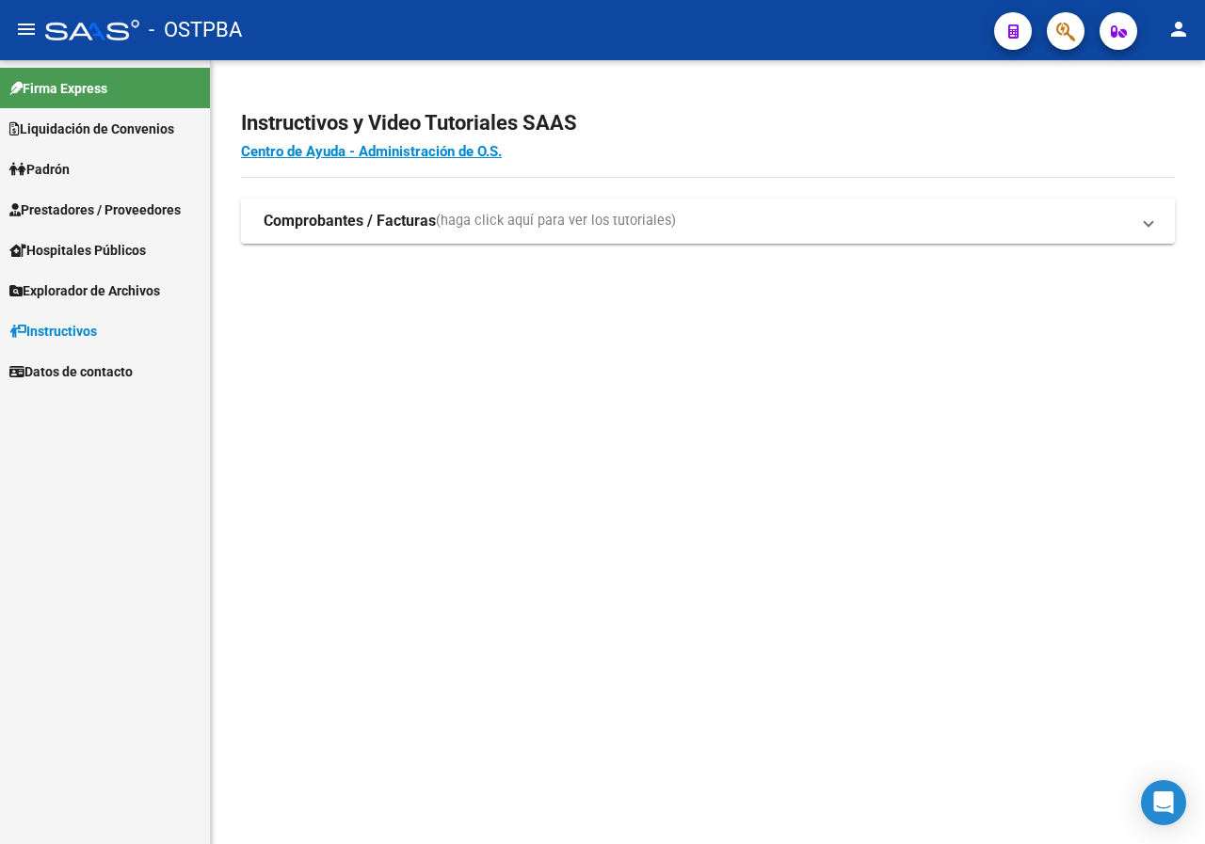
click at [1077, 42] on button "button" at bounding box center [1066, 31] width 38 height 38
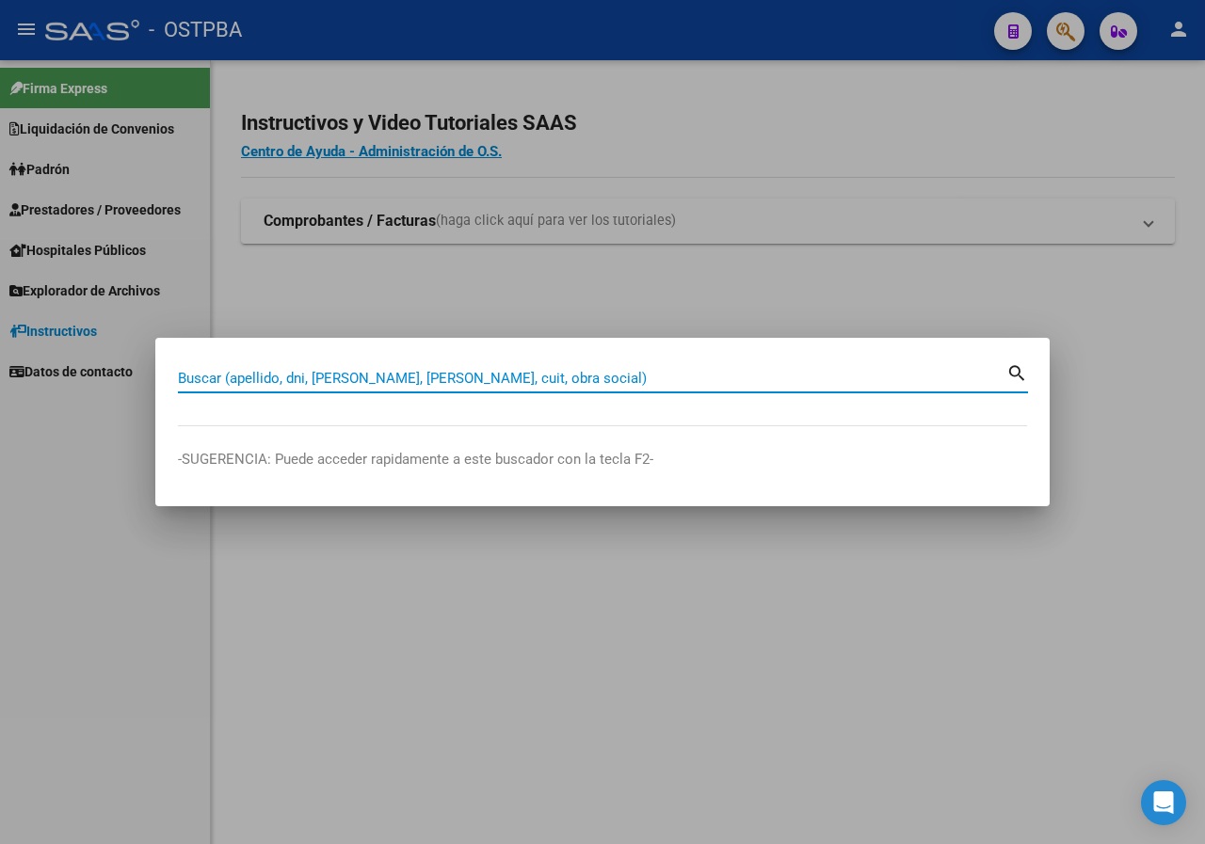
paste input "42135545"
type input "42135545"
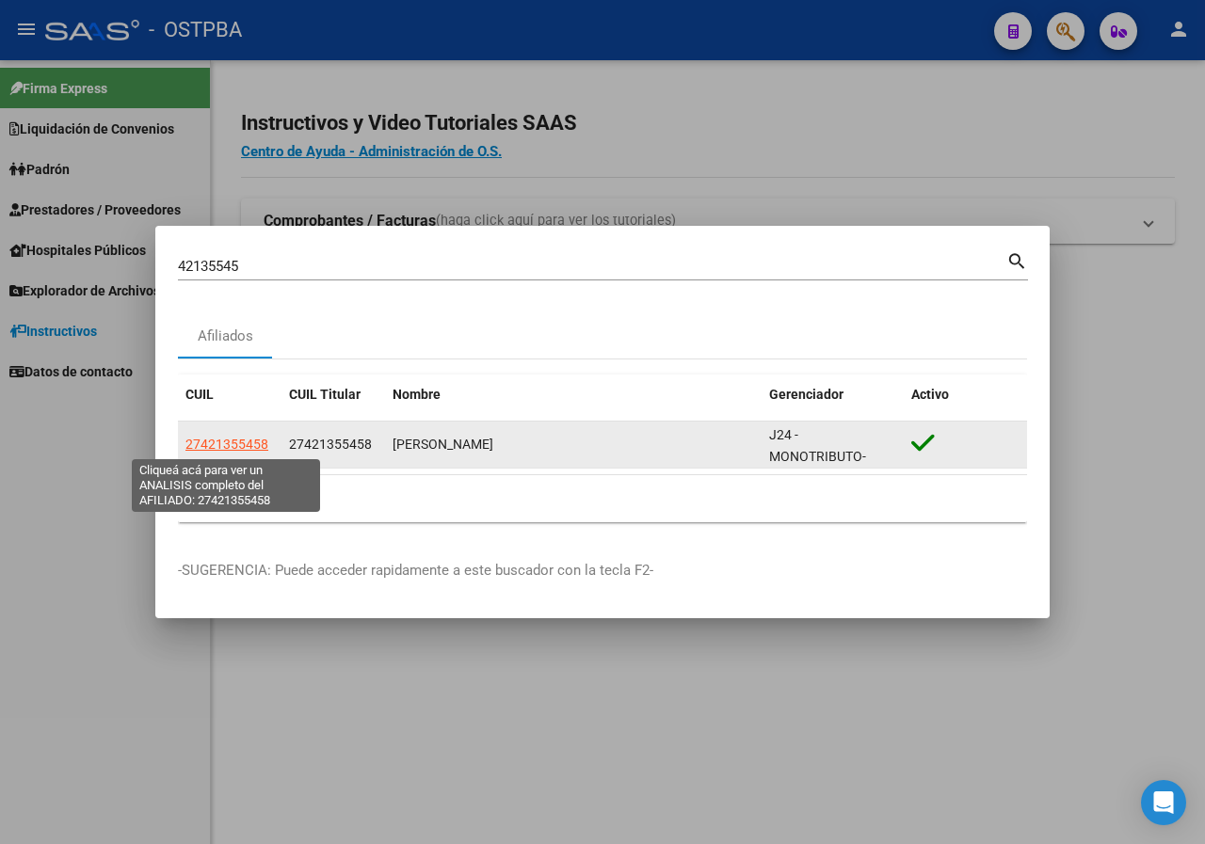
click at [233, 445] on span "27421355458" at bounding box center [226, 444] width 83 height 15
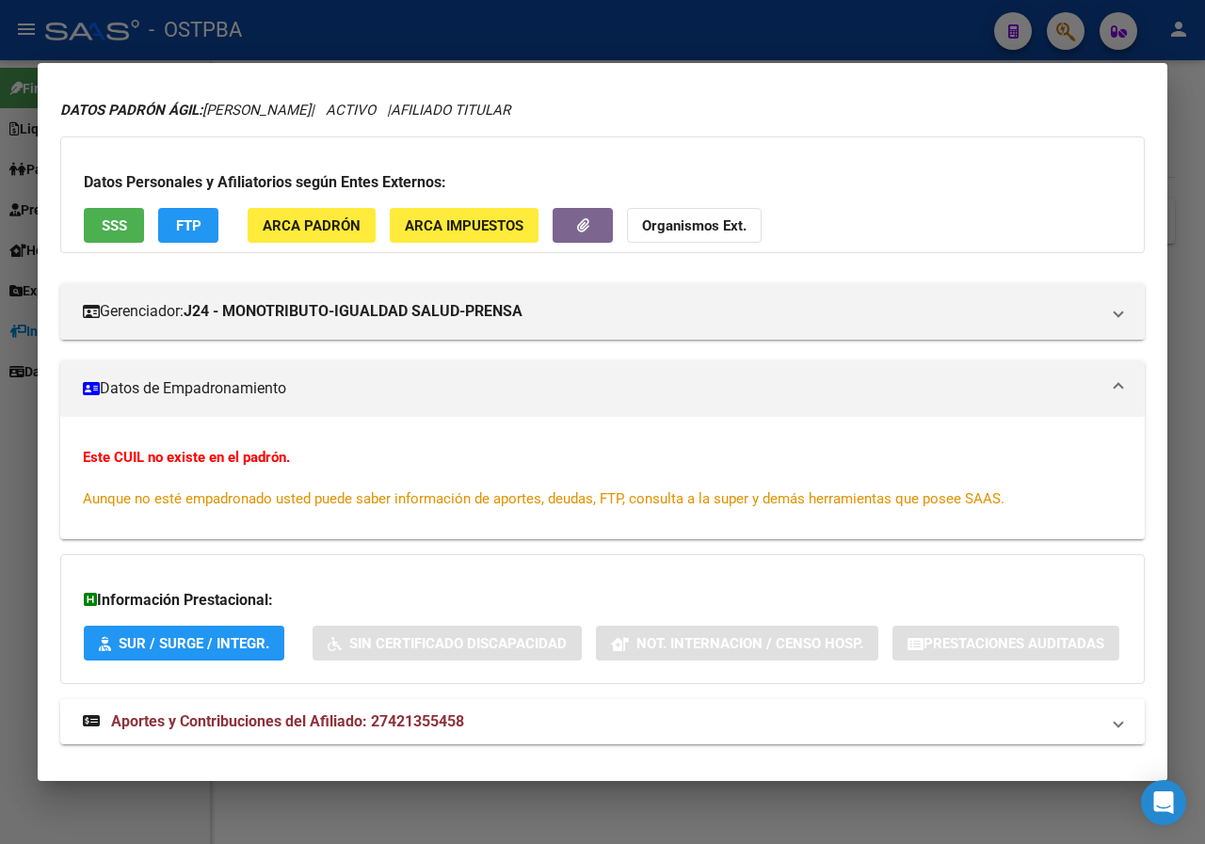
scroll to position [130, 0]
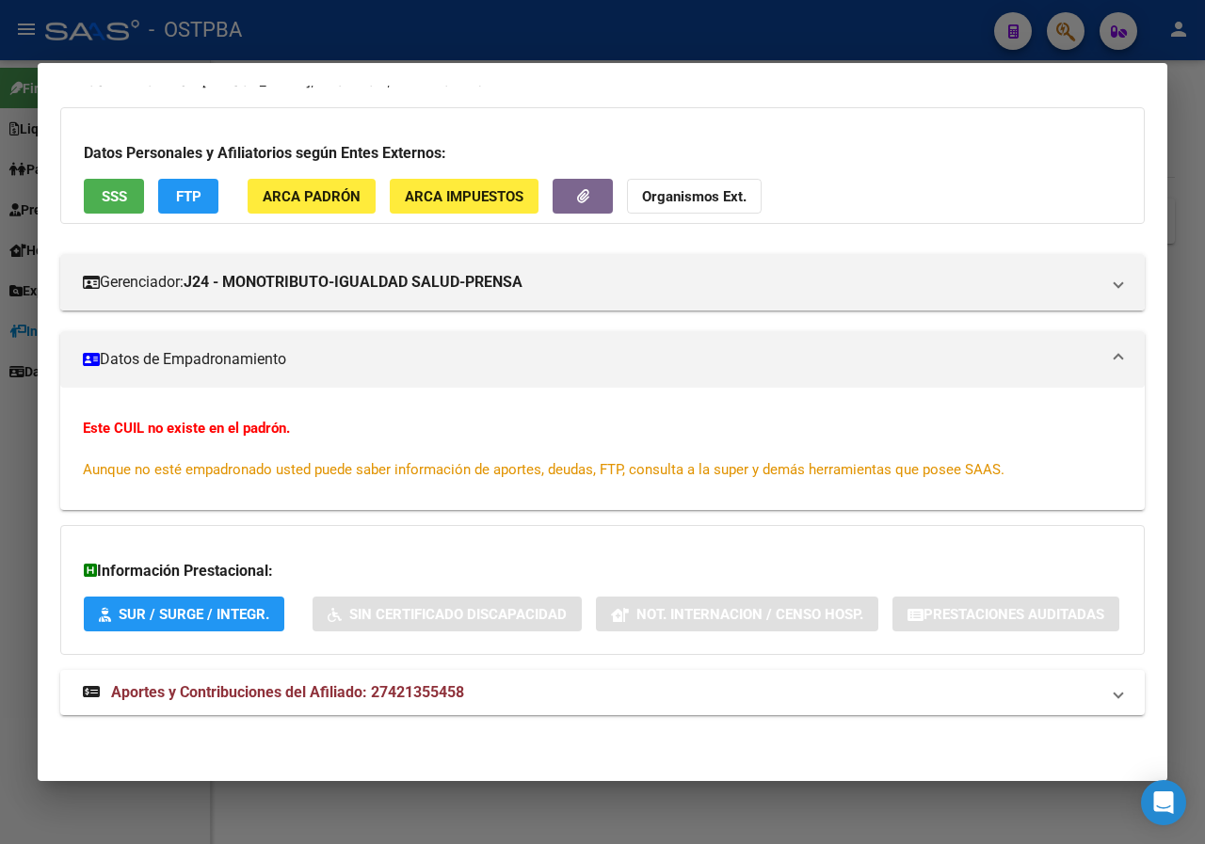
click at [12, 398] on div at bounding box center [602, 422] width 1205 height 844
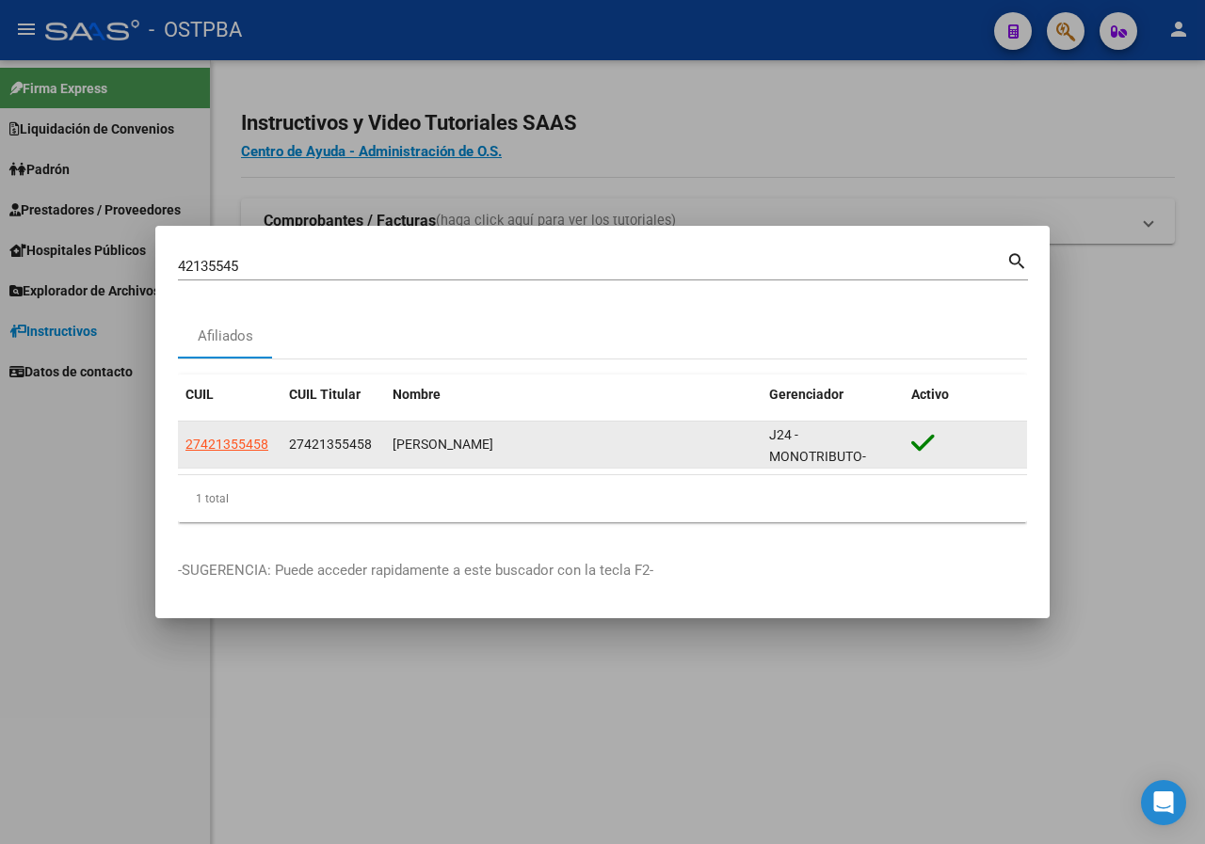
drag, startPoint x: 392, startPoint y: 445, endPoint x: 611, endPoint y: 444, distance: 218.3
click at [611, 444] on div "[PERSON_NAME]" at bounding box center [572, 445] width 361 height 22
copy div "[PERSON_NAME]"
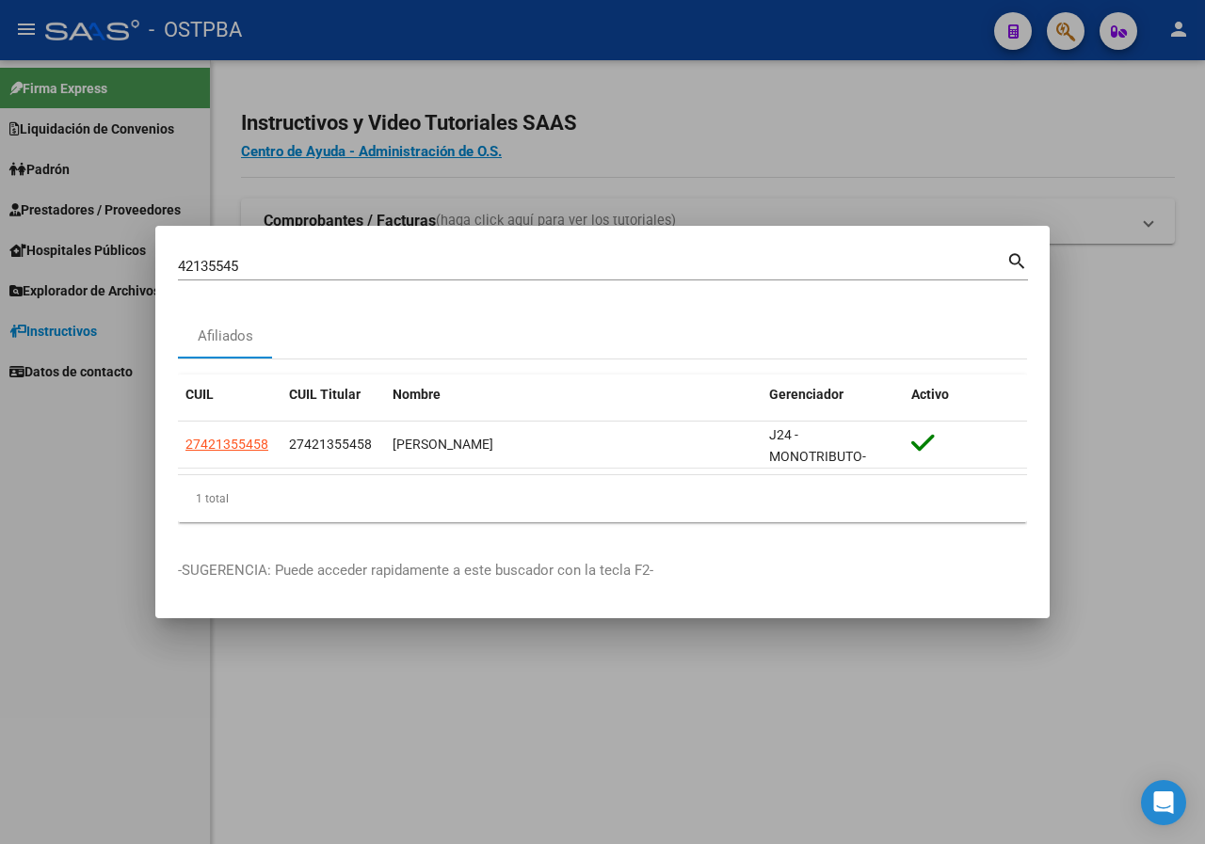
click at [271, 267] on input "42135545" at bounding box center [592, 266] width 828 height 17
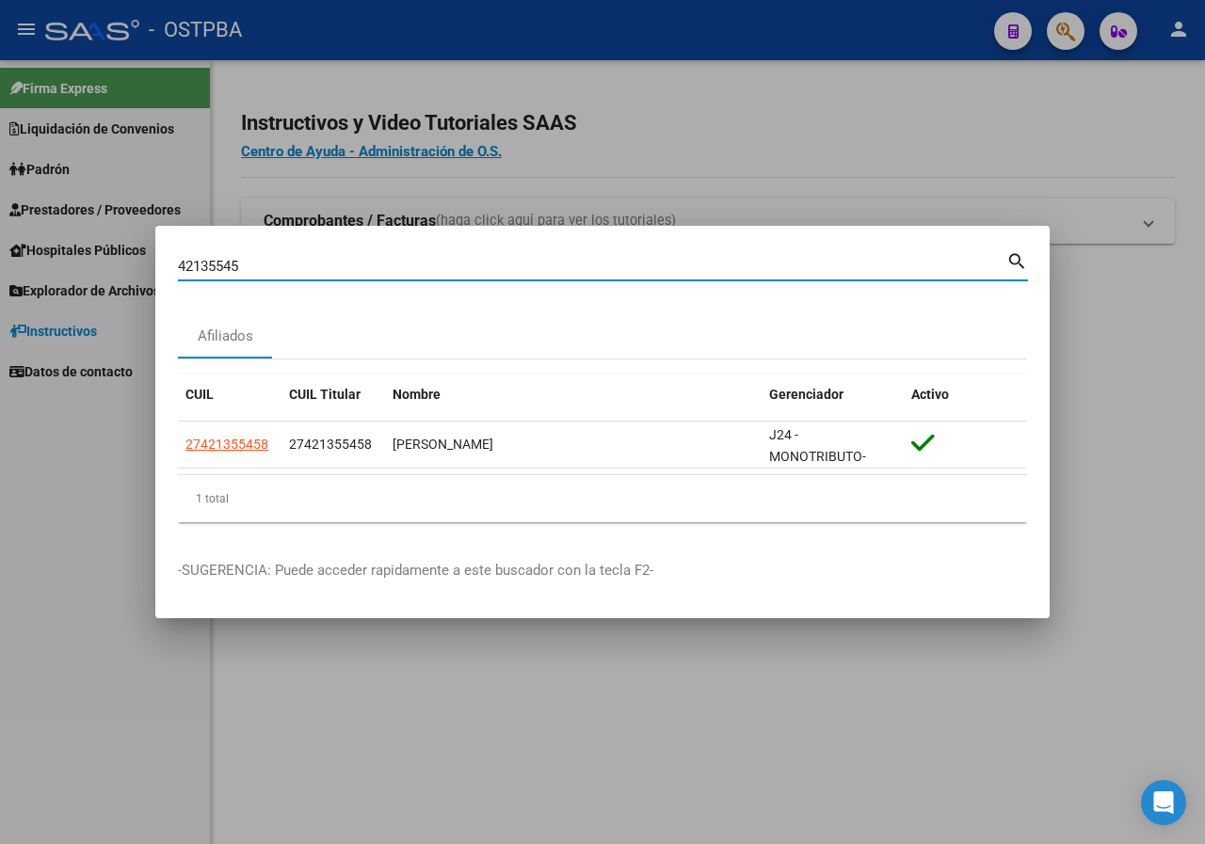
click at [271, 267] on input "42135545" at bounding box center [592, 266] width 828 height 17
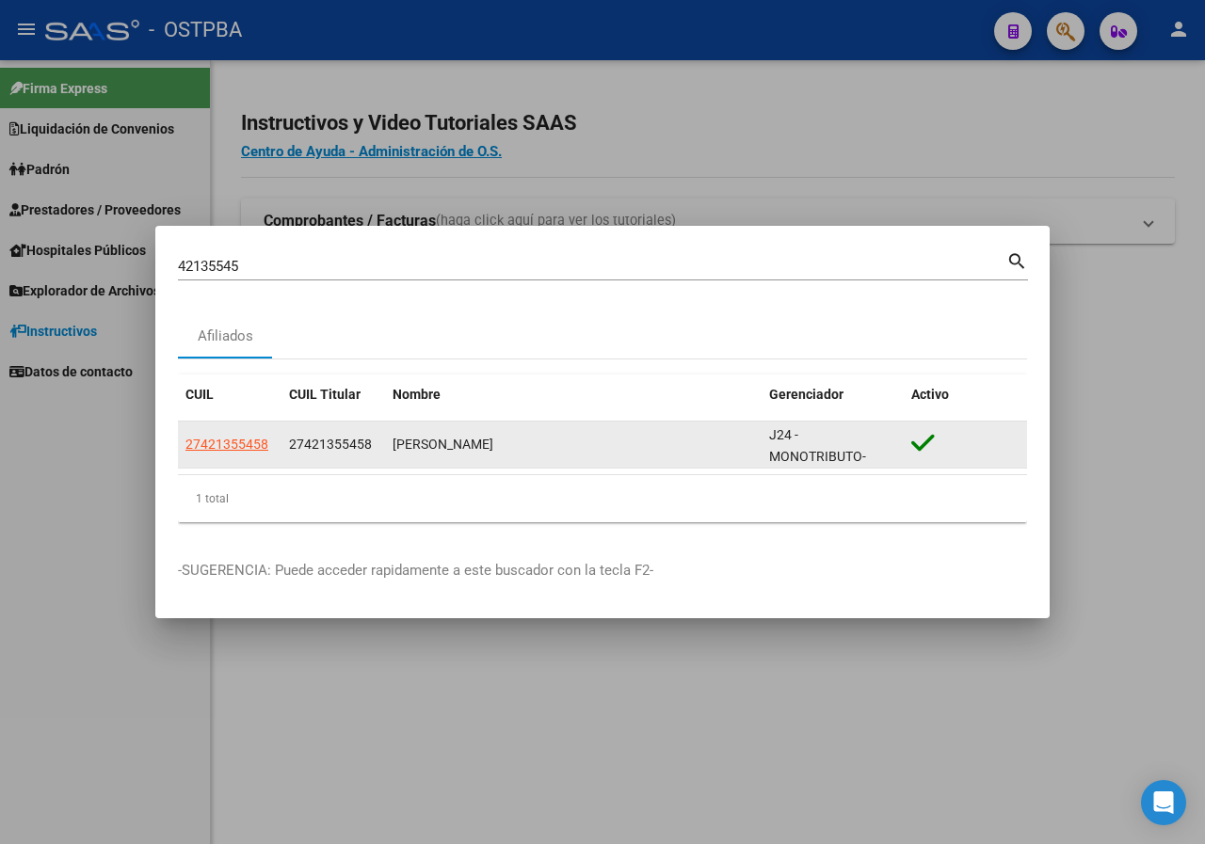
click at [238, 453] on app-link-go-to "27421355458" at bounding box center [226, 445] width 83 height 22
click at [238, 443] on span "27421355458" at bounding box center [226, 444] width 83 height 15
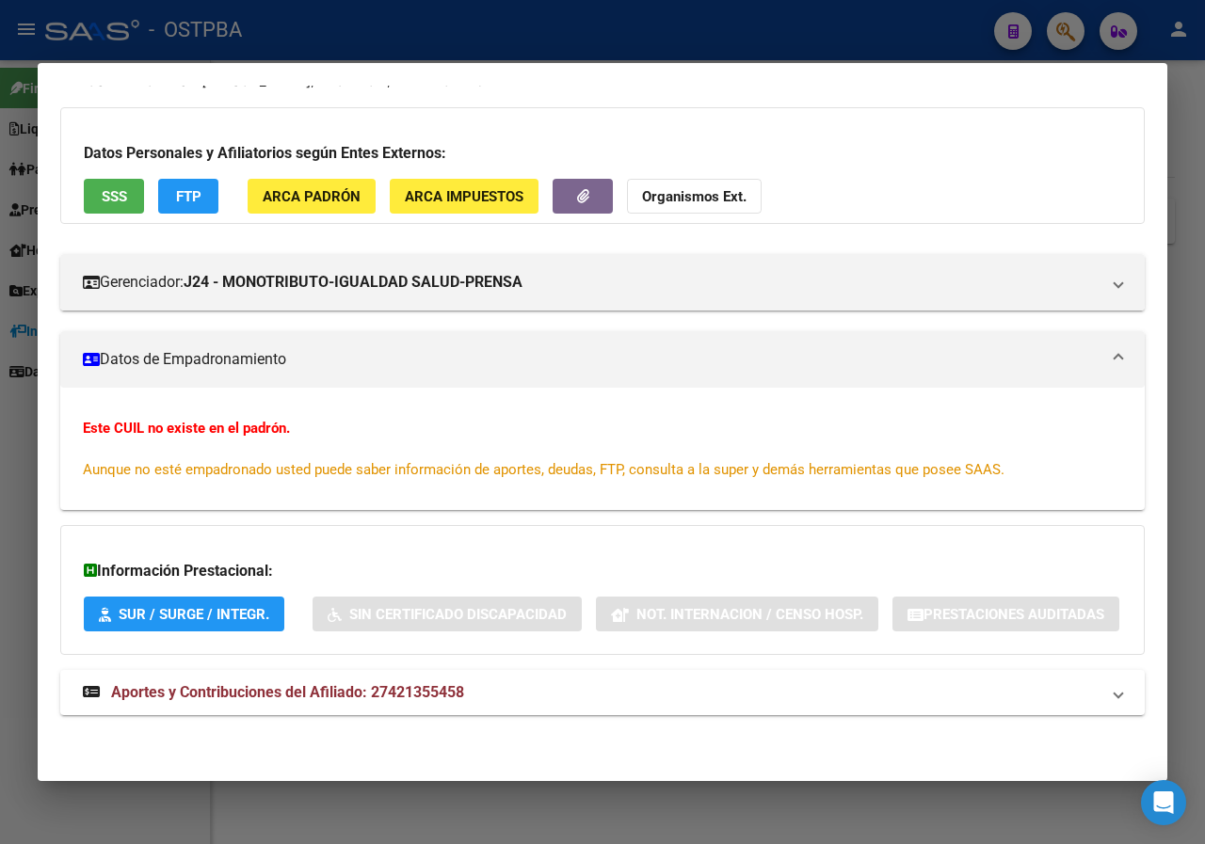
scroll to position [0, 0]
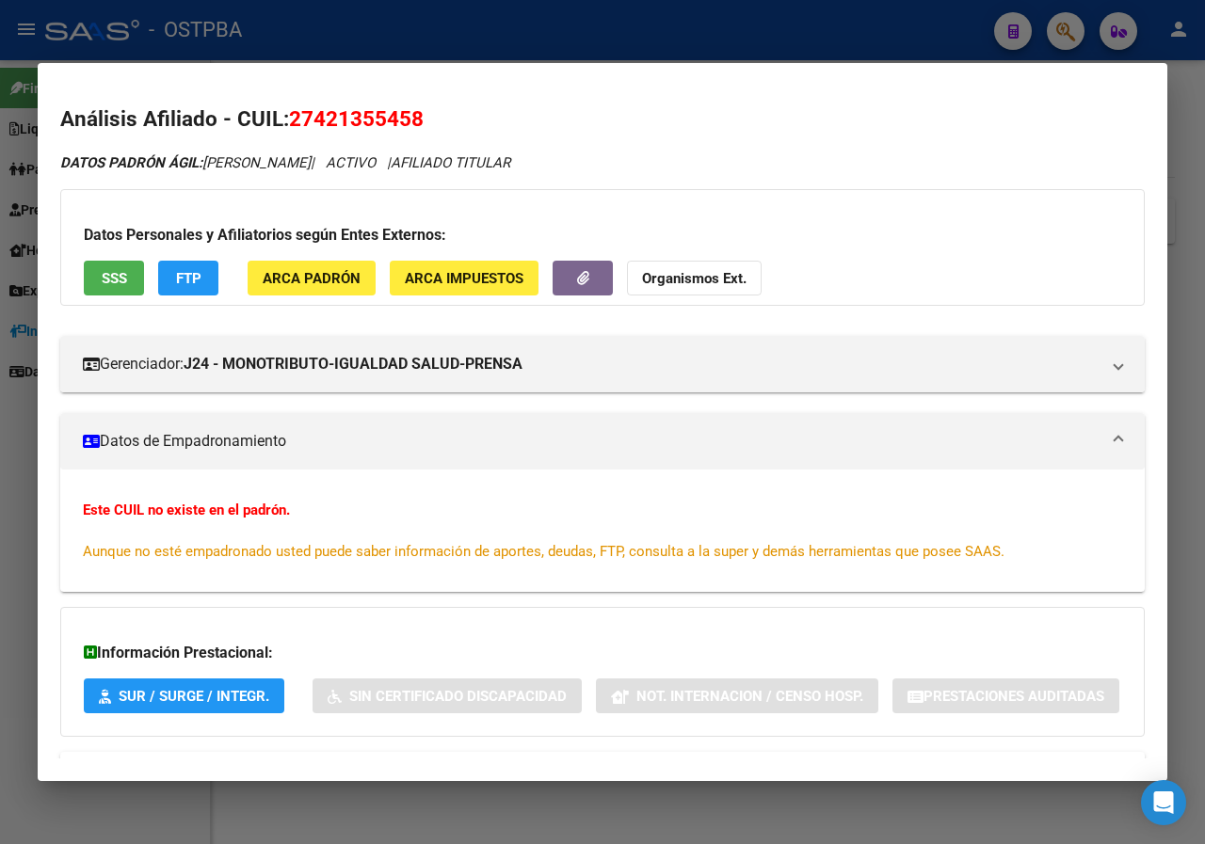
click at [16, 496] on div at bounding box center [602, 422] width 1205 height 844
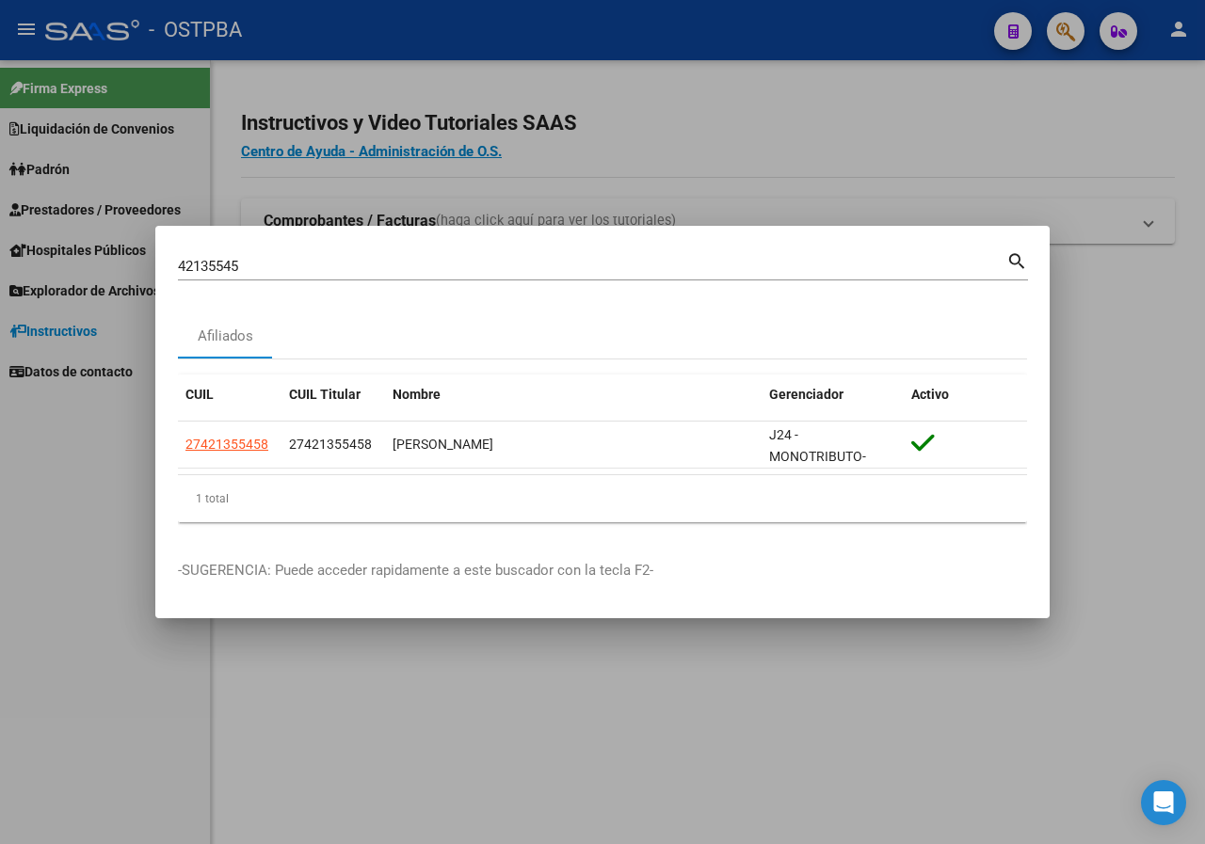
click at [401, 161] on div at bounding box center [602, 422] width 1205 height 844
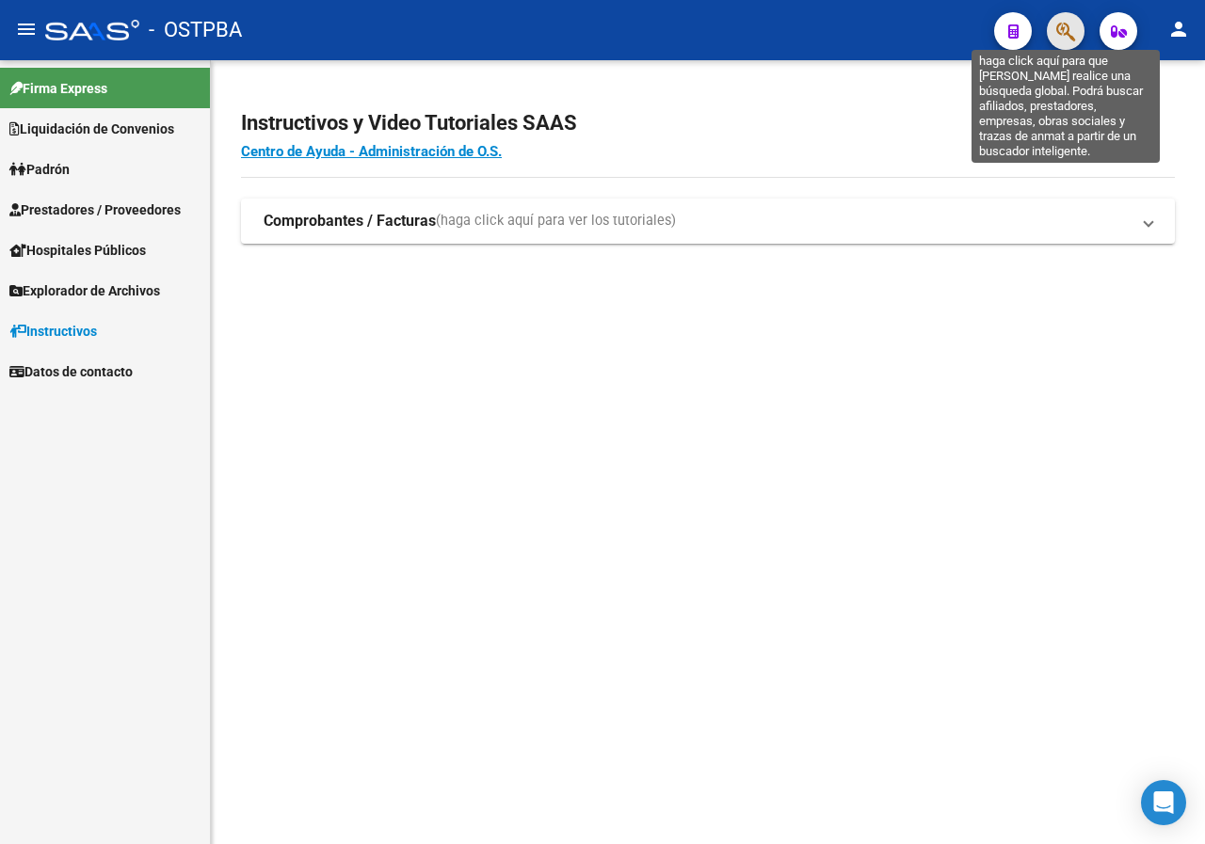
click at [1064, 39] on icon "button" at bounding box center [1065, 32] width 19 height 22
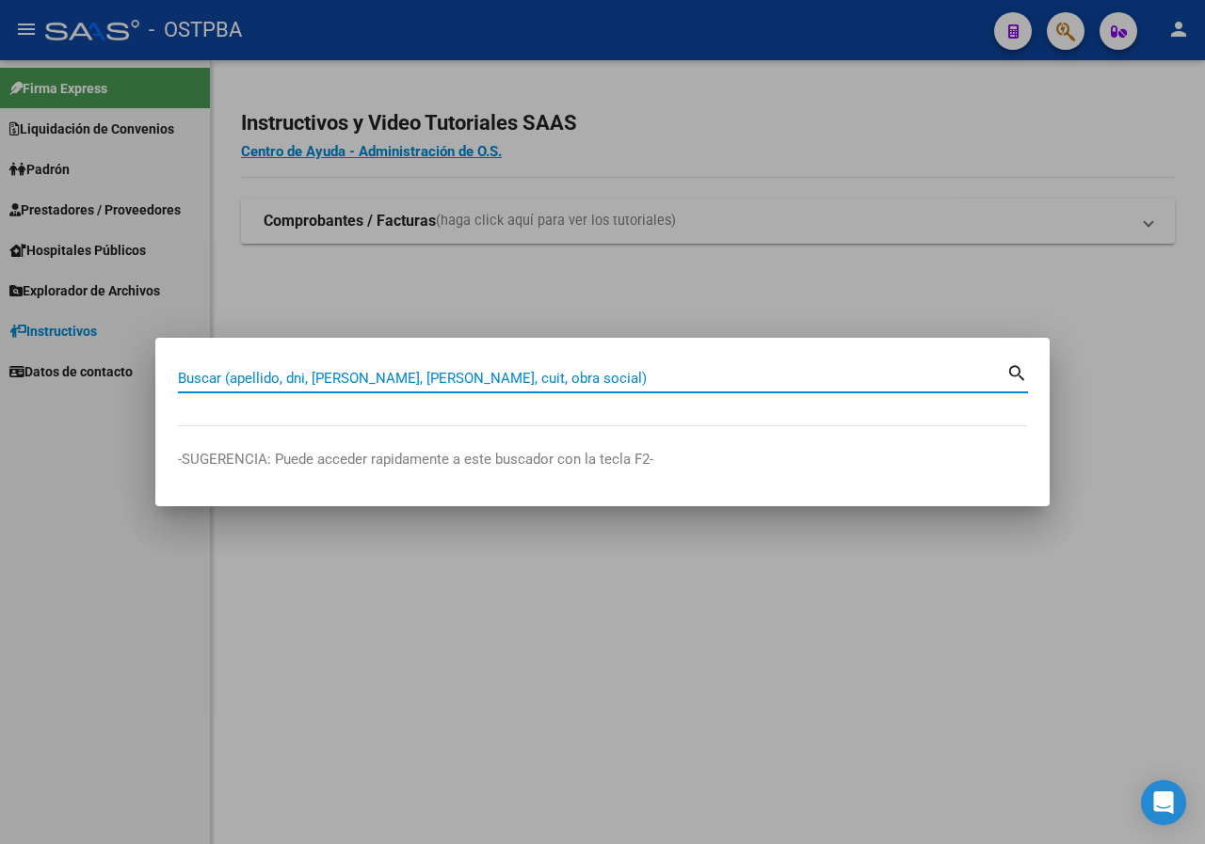
paste input "16209760"
type input "16209760"
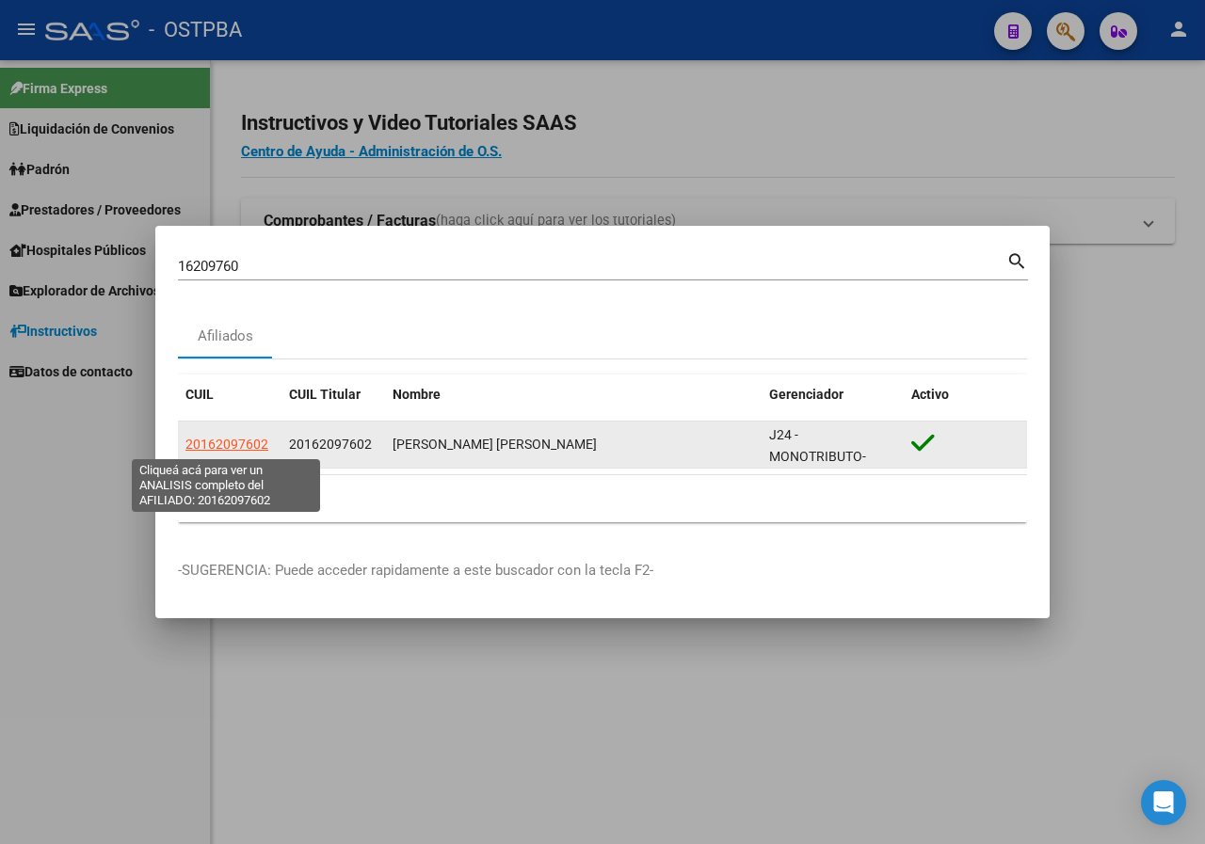
click at [238, 445] on span "20162097602" at bounding box center [226, 444] width 83 height 15
type textarea "20162097602"
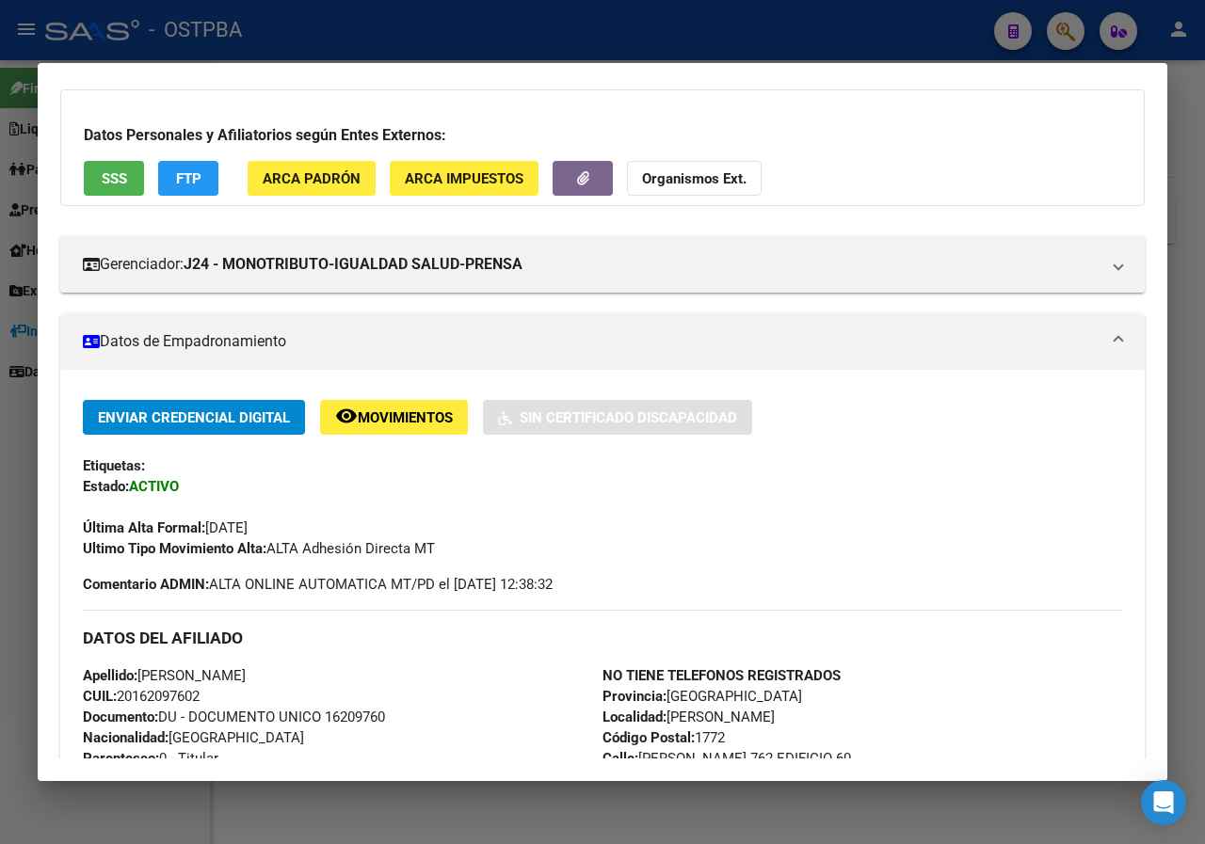
scroll to position [94, 0]
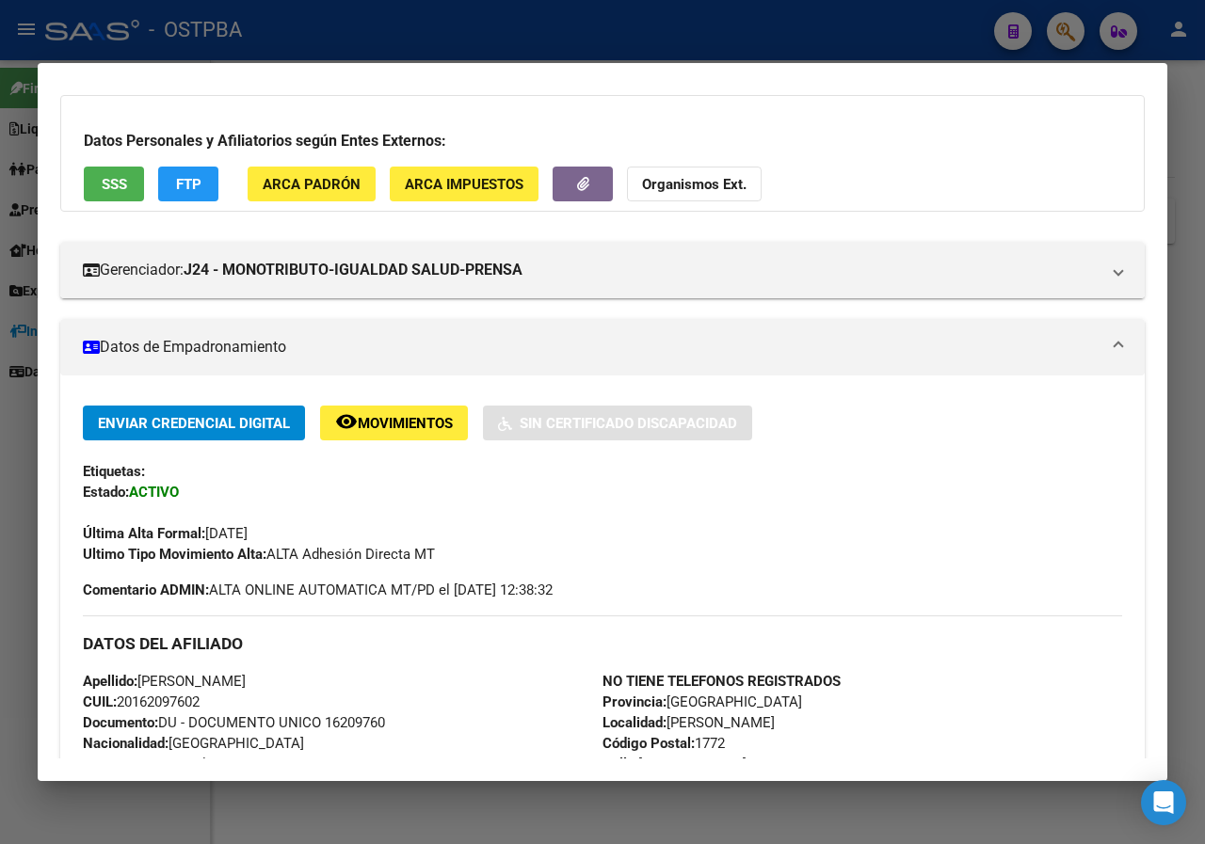
drag, startPoint x: 1, startPoint y: 532, endPoint x: 834, endPoint y: 269, distance: 873.3
click at [7, 531] on div at bounding box center [602, 422] width 1205 height 844
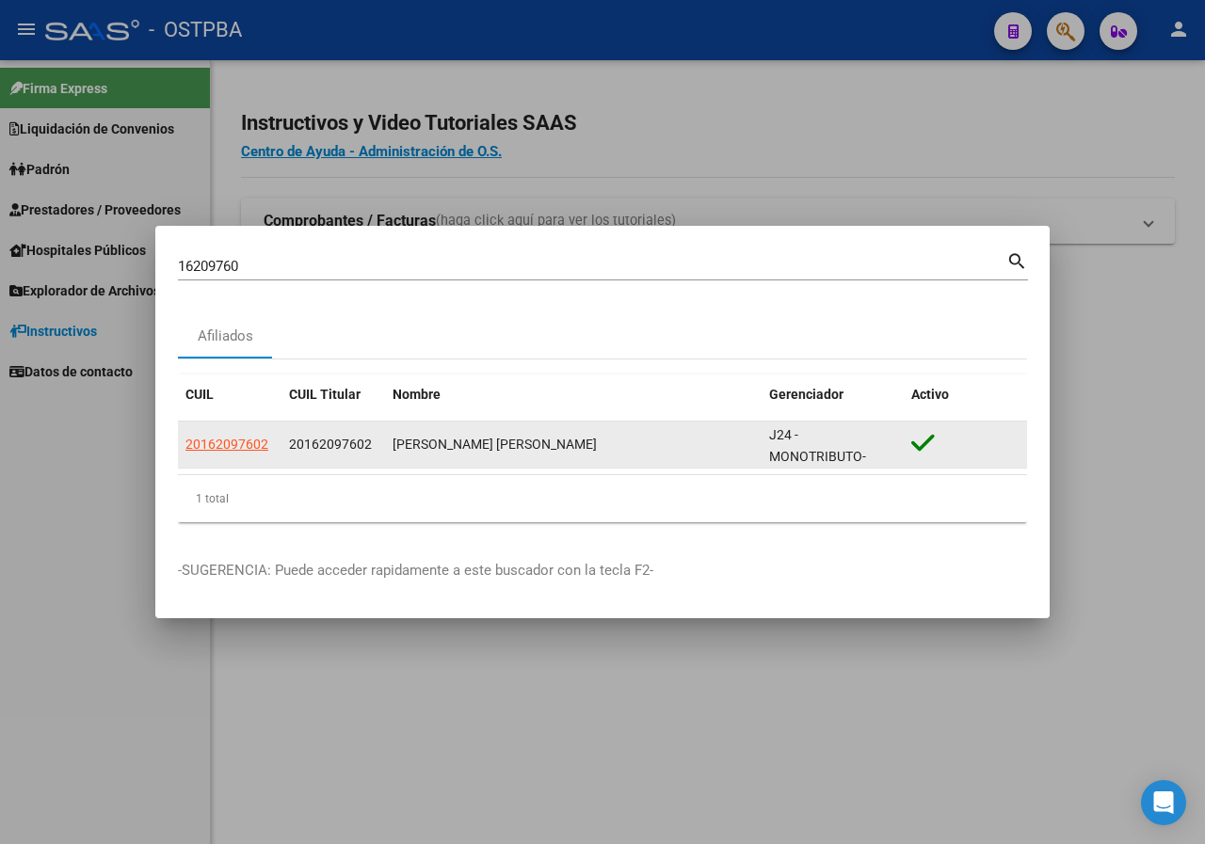
drag, startPoint x: 394, startPoint y: 440, endPoint x: 600, endPoint y: 439, distance: 206.1
click at [600, 439] on div "[PERSON_NAME] [PERSON_NAME]" at bounding box center [572, 445] width 361 height 22
copy div "[PERSON_NAME] [PERSON_NAME]"
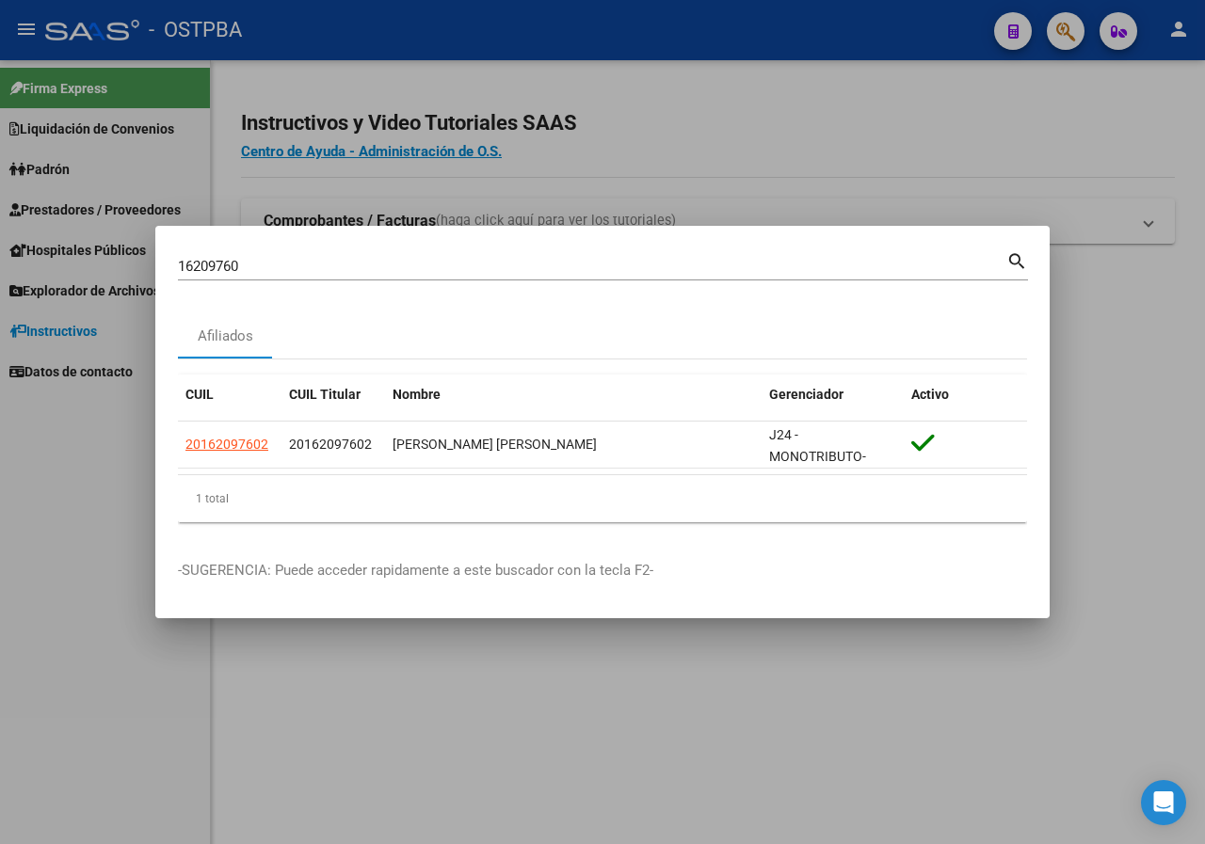
click at [259, 268] on input "16209760" at bounding box center [592, 266] width 828 height 17
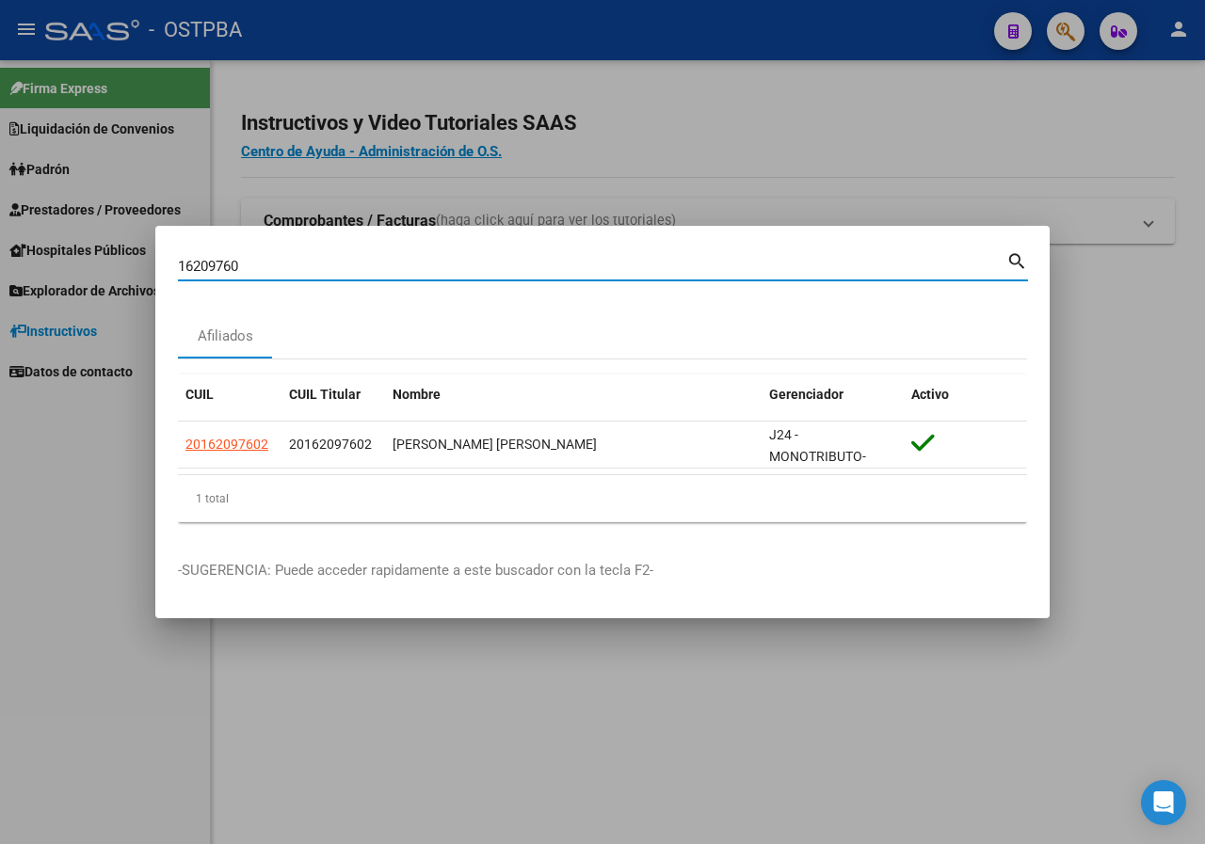
click at [259, 268] on input "16209760" at bounding box center [592, 266] width 828 height 17
paste input "20198153"
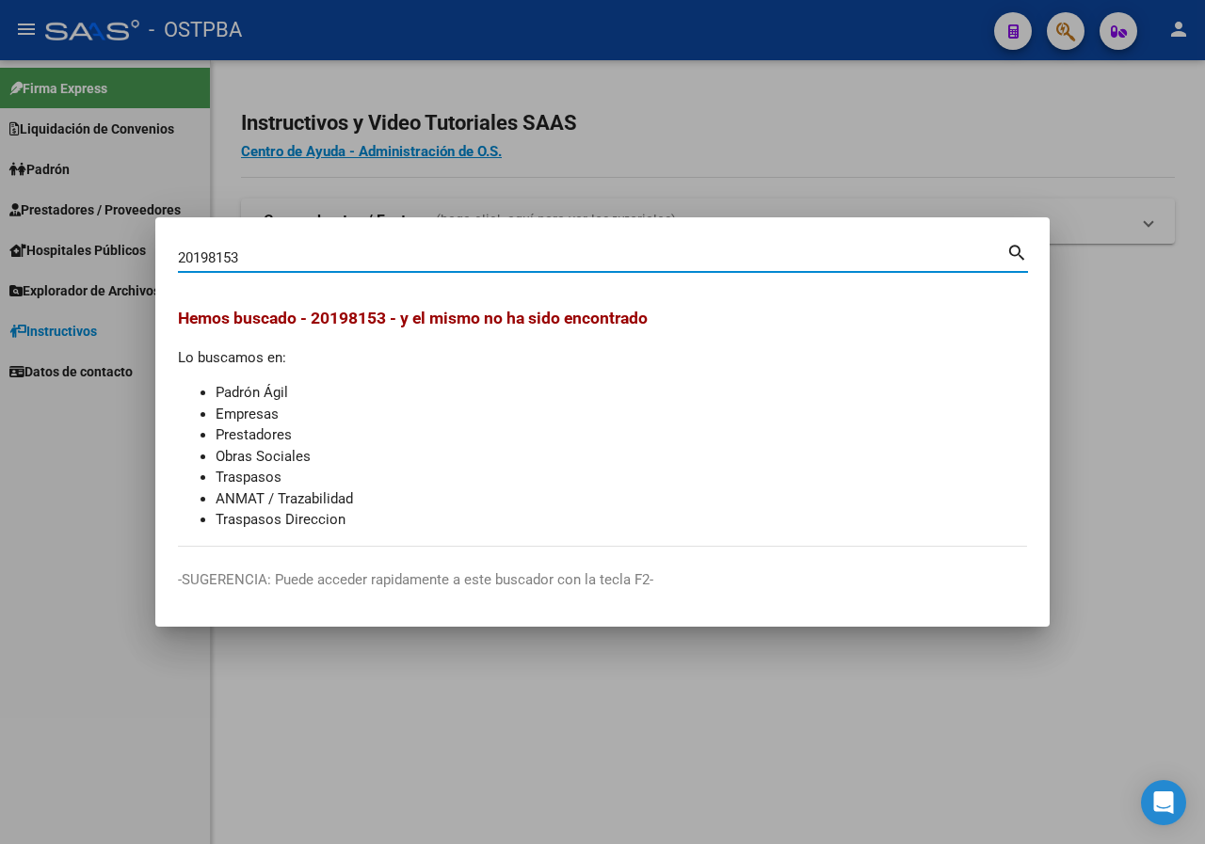
click at [287, 259] on input "20198153" at bounding box center [592, 257] width 828 height 17
paste input ".515.659"
type input "20515659"
click at [287, 259] on input "20515659" at bounding box center [592, 257] width 828 height 17
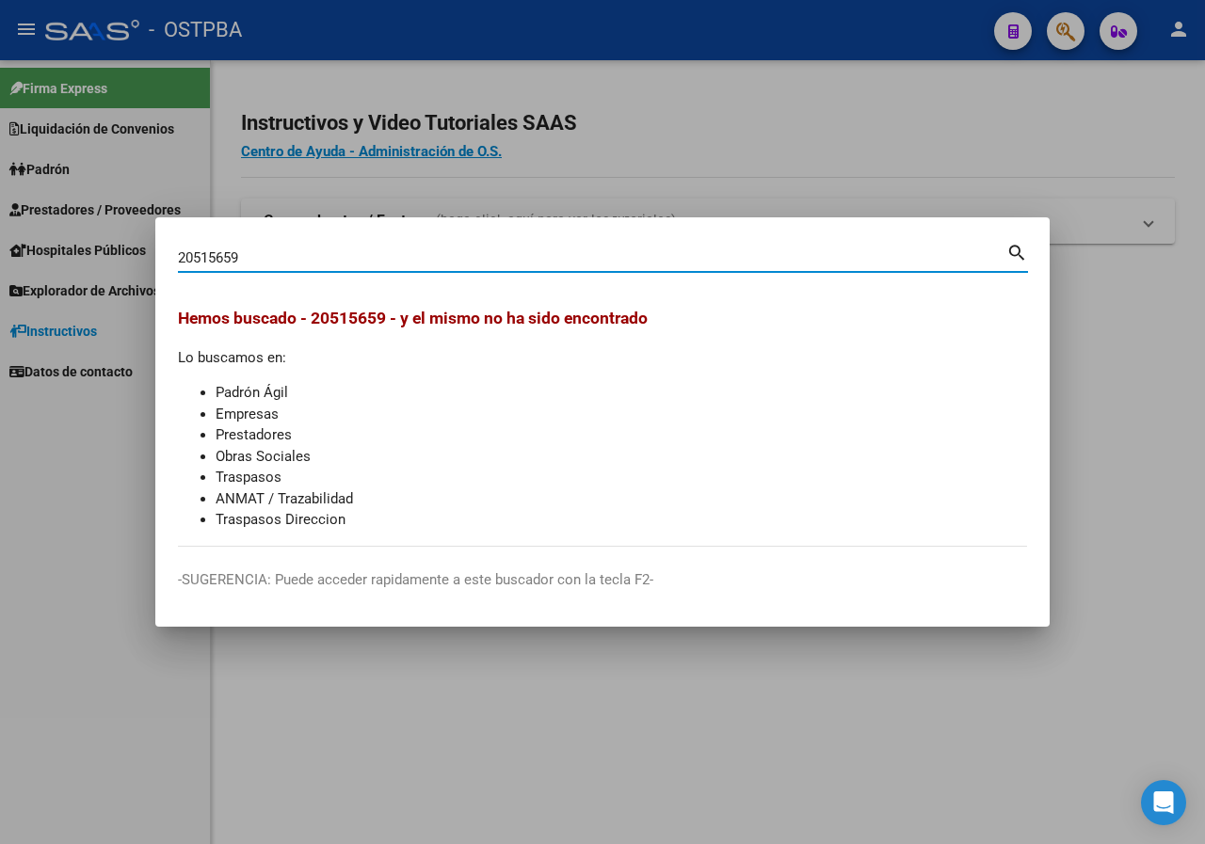
click at [287, 259] on input "20515659" at bounding box center [592, 257] width 828 height 17
paste input "20515659"
click at [282, 259] on input "20515659" at bounding box center [592, 257] width 828 height 17
paste input "42135545"
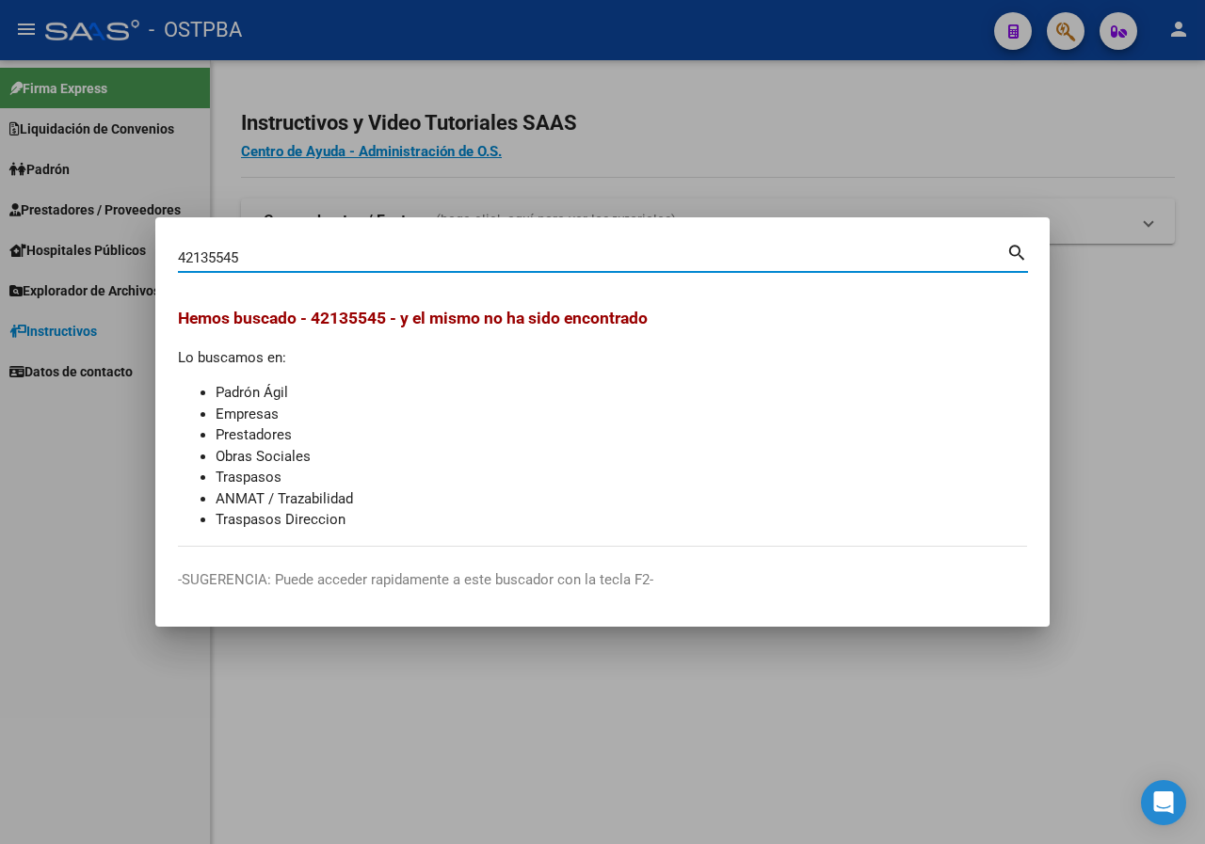
type input "42135545"
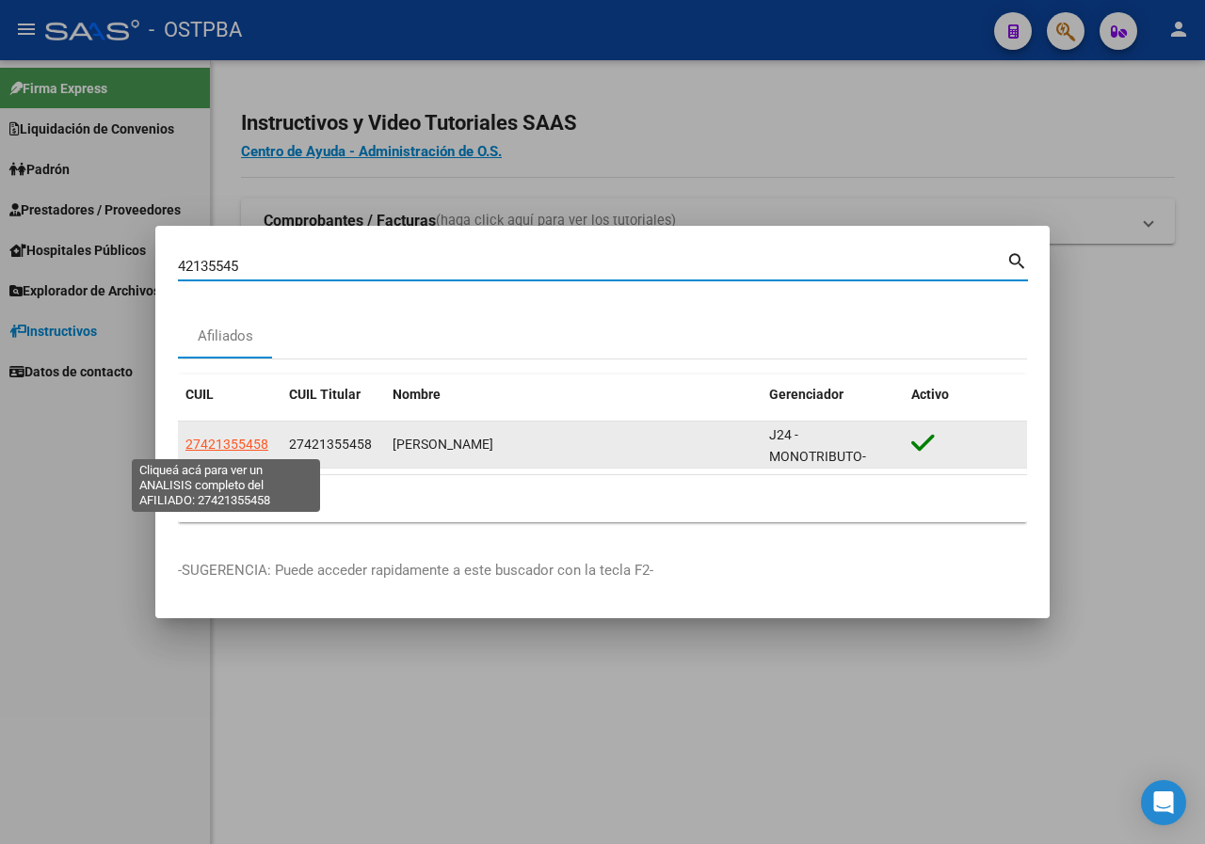
click at [252, 440] on span "27421355458" at bounding box center [226, 444] width 83 height 15
type textarea "27421355458"
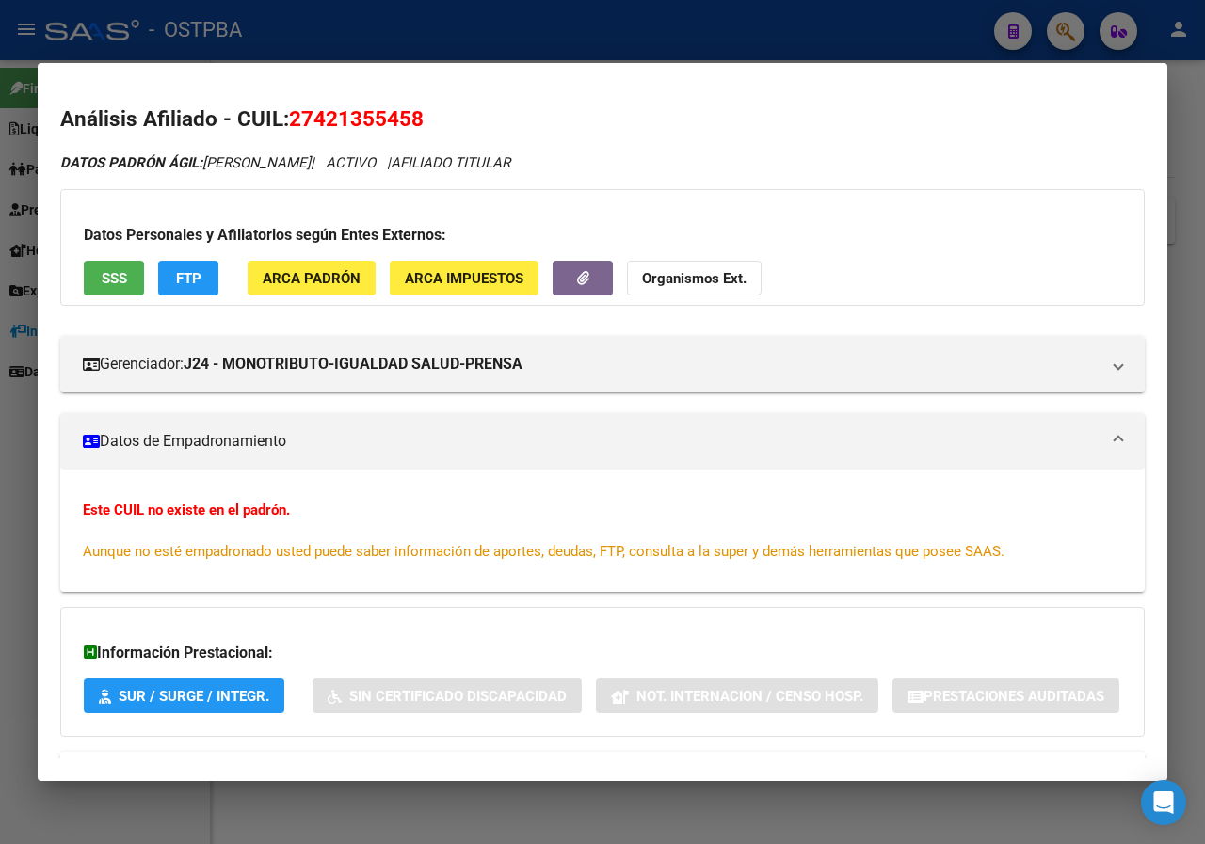
click at [0, 487] on div at bounding box center [602, 422] width 1205 height 844
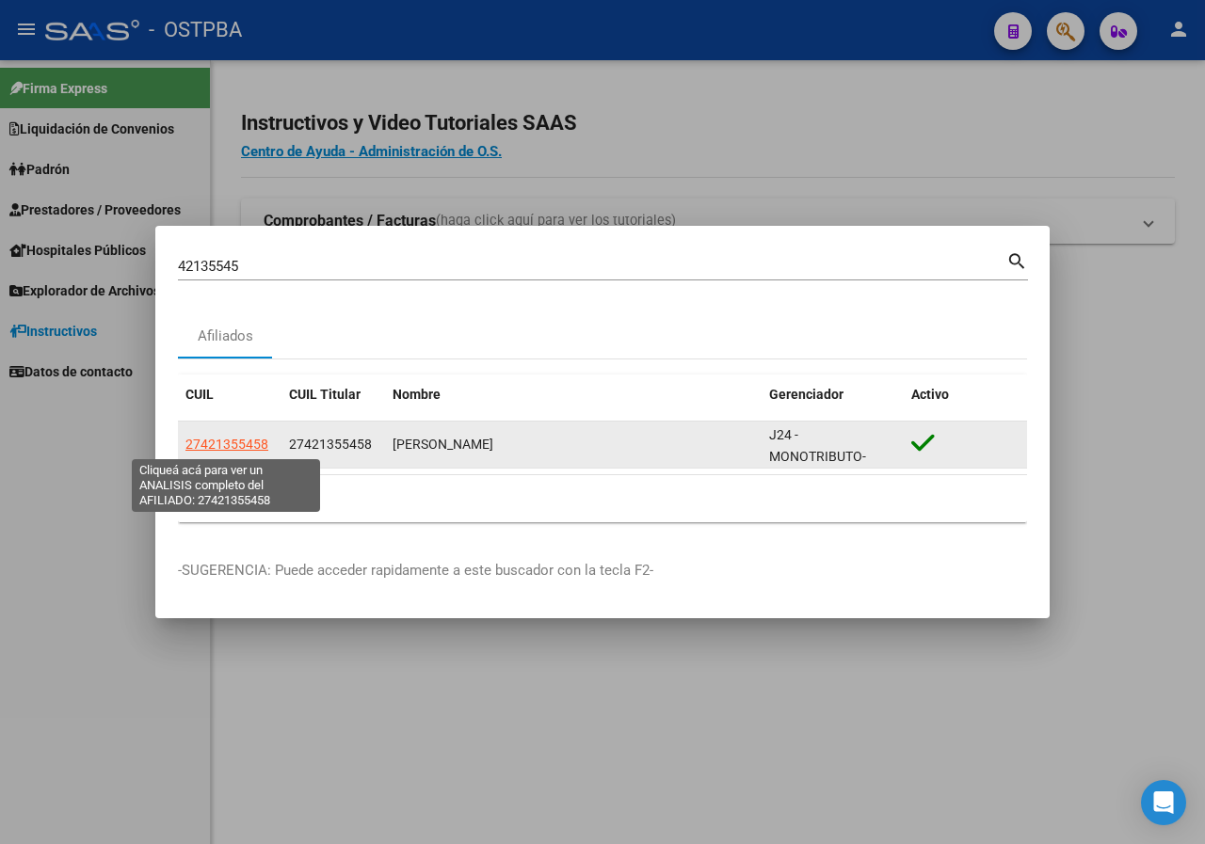
click at [240, 447] on span "27421355458" at bounding box center [226, 444] width 83 height 15
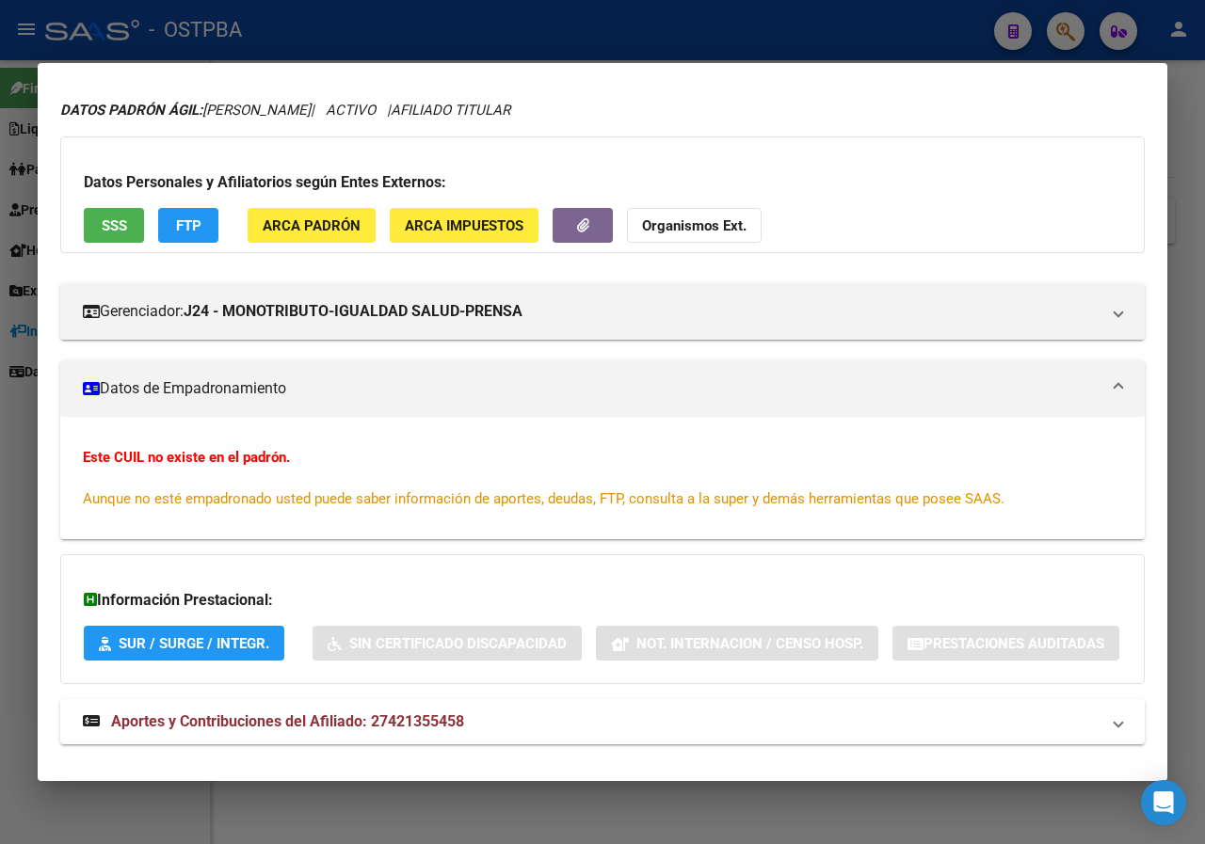
scroll to position [130, 0]
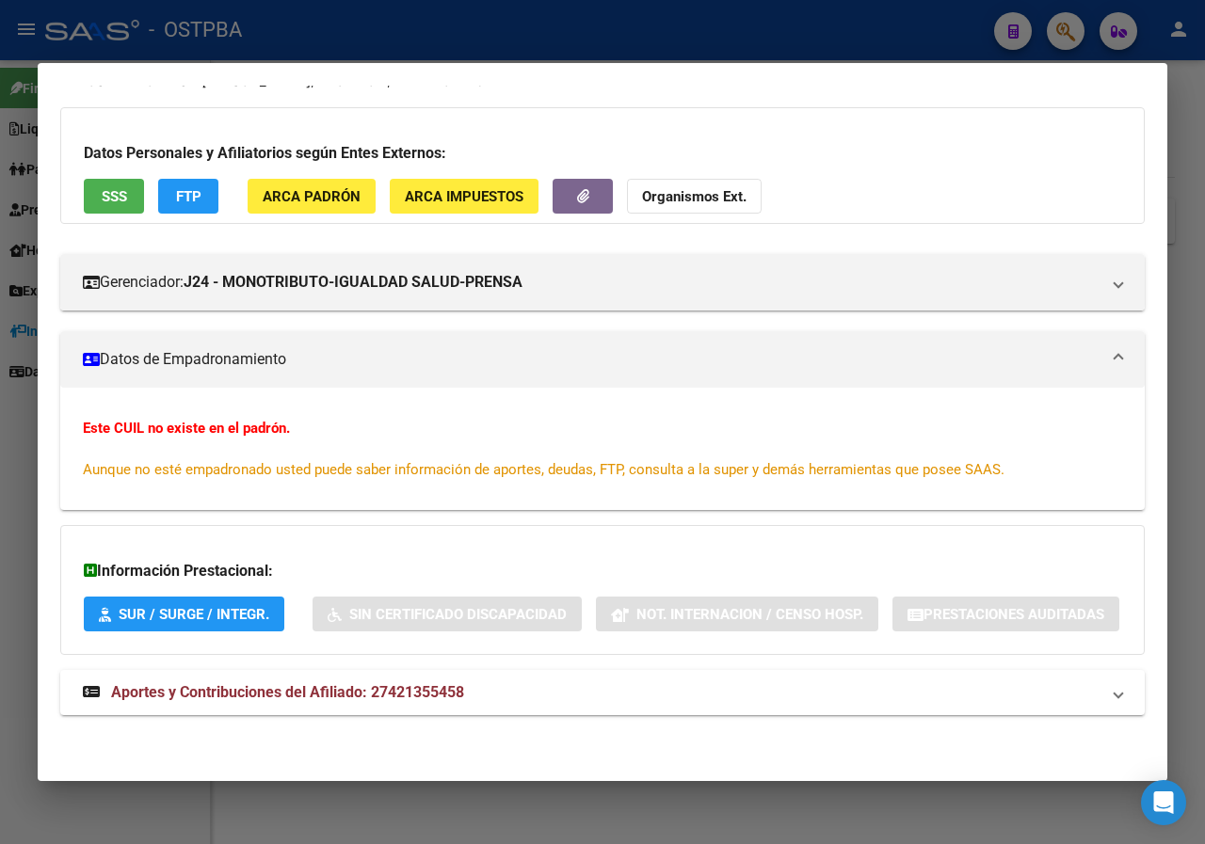
click at [22, 431] on div at bounding box center [602, 422] width 1205 height 844
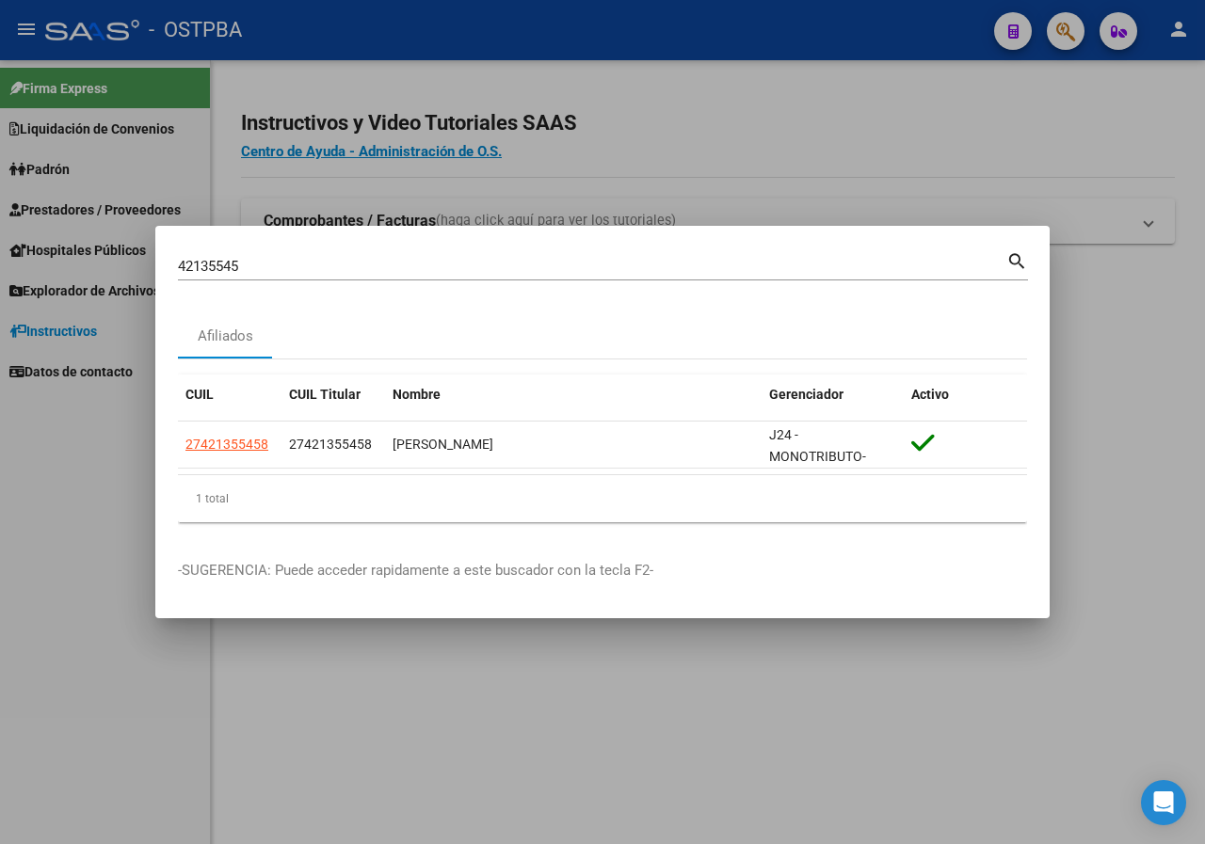
click at [248, 264] on input "42135545" at bounding box center [592, 266] width 828 height 17
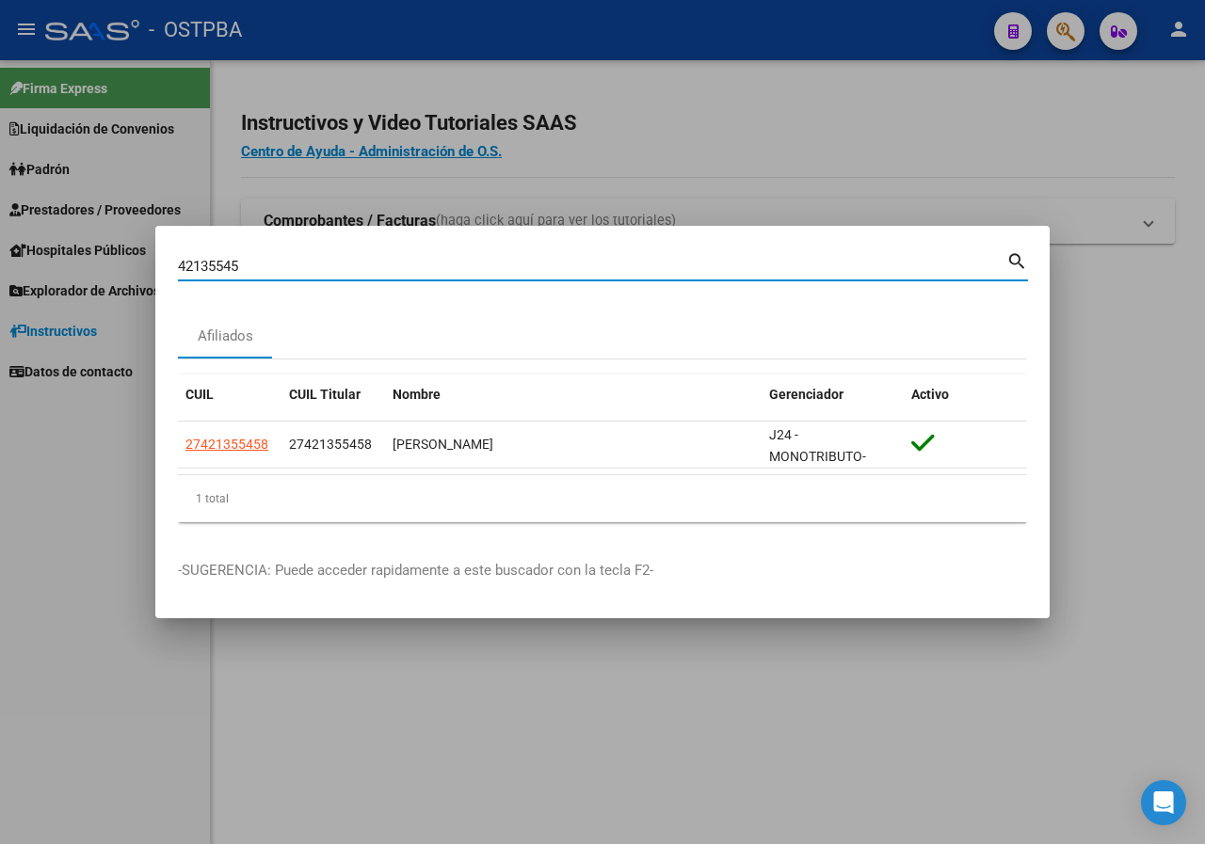
click at [248, 264] on input "42135545" at bounding box center [592, 266] width 828 height 17
paste input "23118278"
type input "23118278"
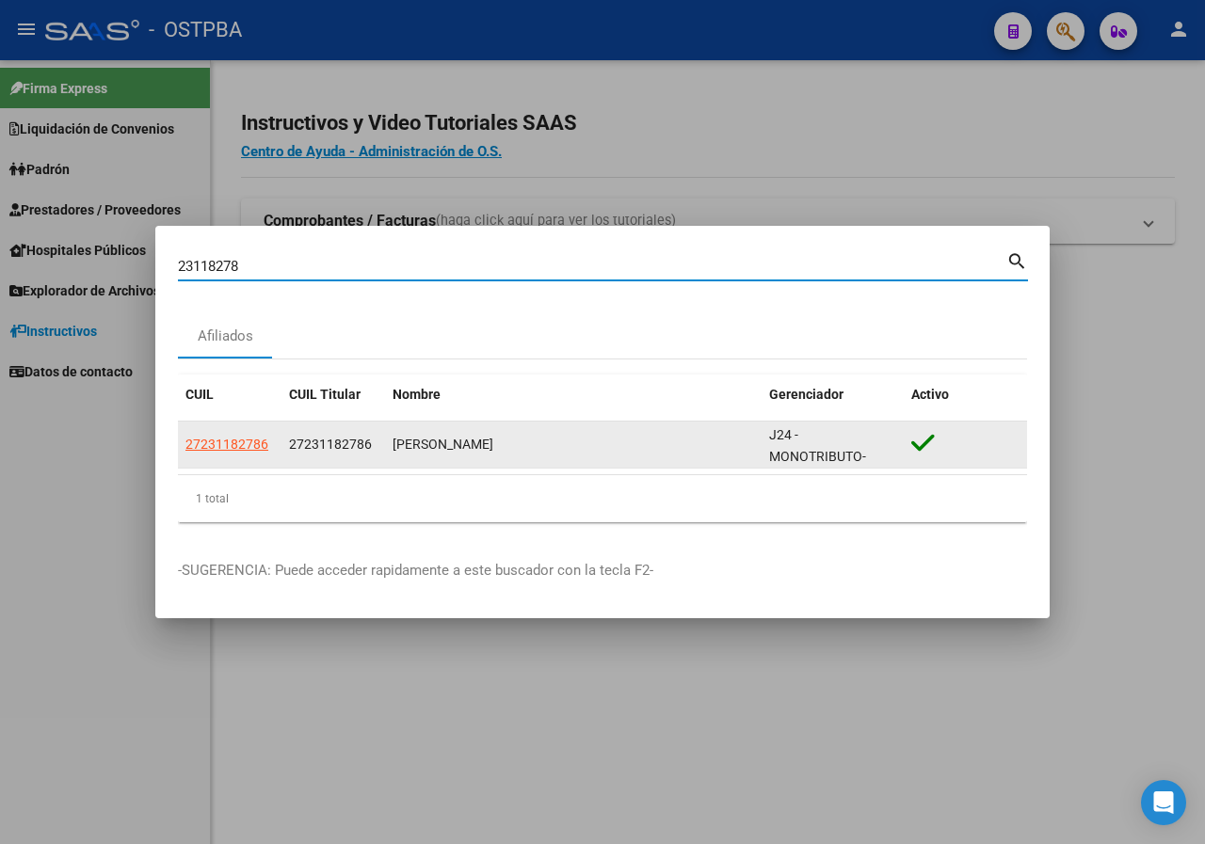
click at [233, 444] on span "27231182786" at bounding box center [226, 444] width 83 height 15
type textarea "27231182786"
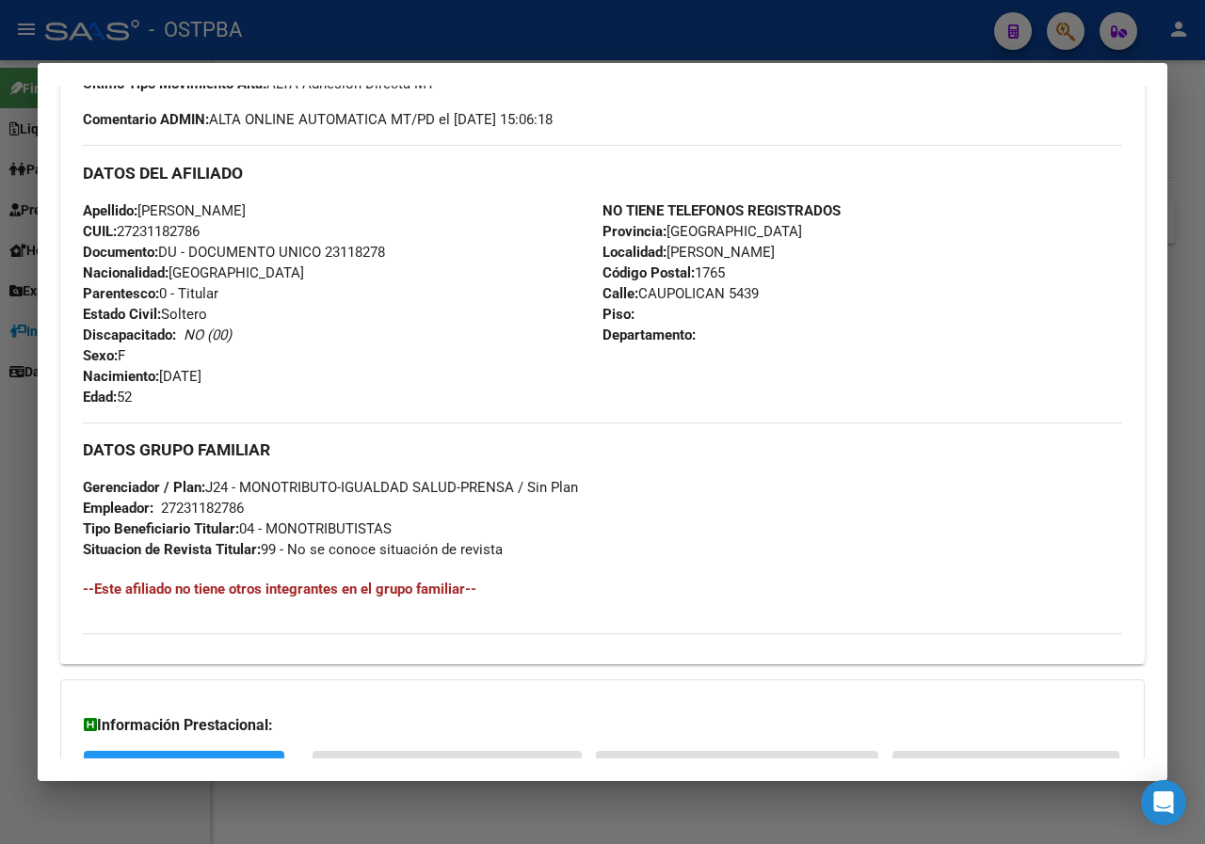
scroll to position [767, 0]
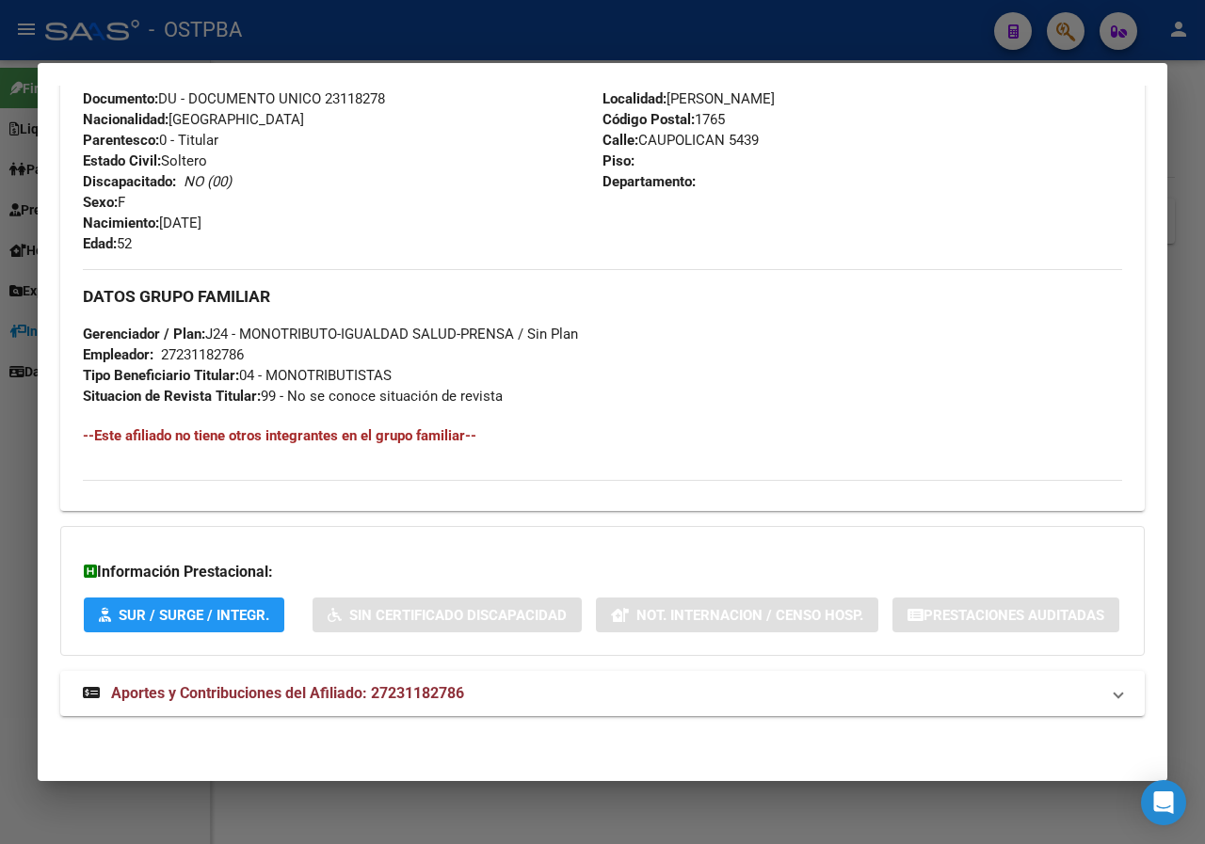
drag, startPoint x: 0, startPoint y: 466, endPoint x: 10, endPoint y: 462, distance: 11.0
click at [10, 462] on div at bounding box center [602, 422] width 1205 height 844
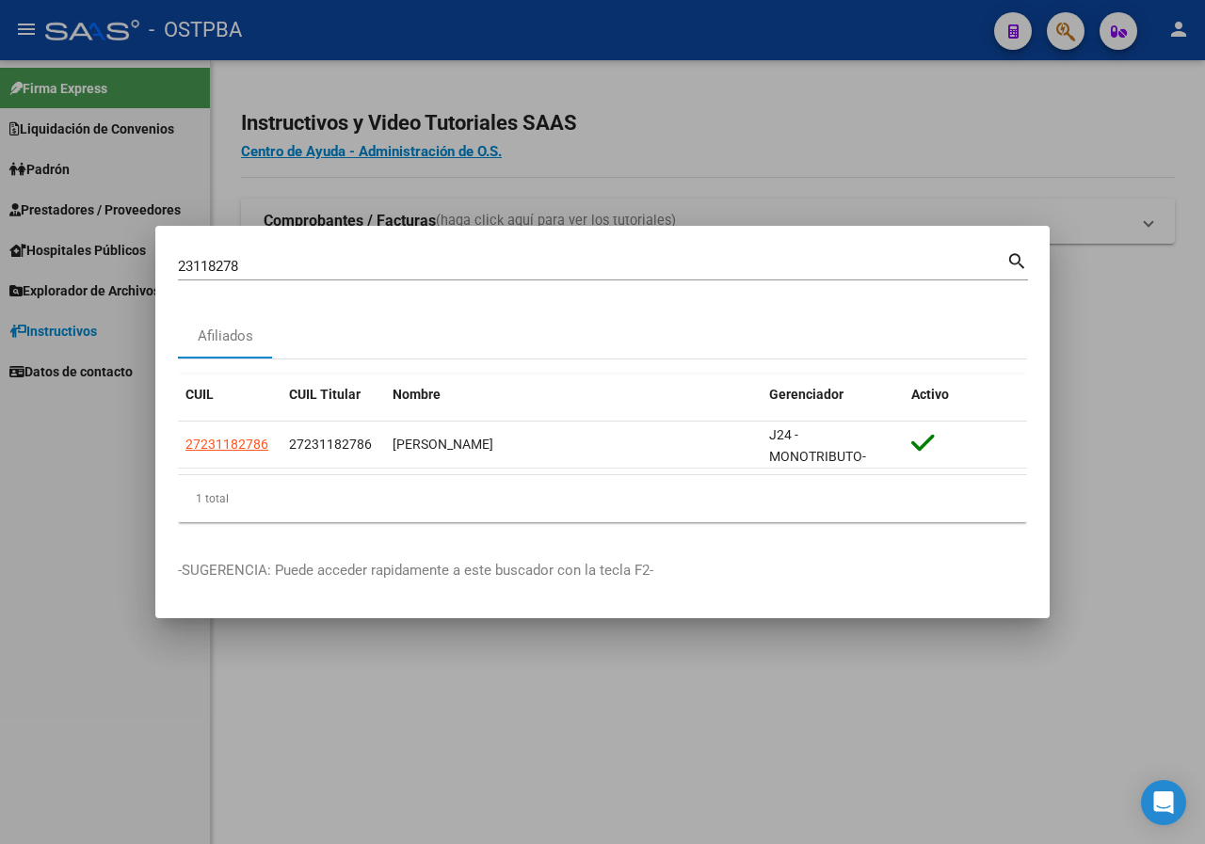
drag, startPoint x: 245, startPoint y: 256, endPoint x: 254, endPoint y: 259, distance: 9.8
click at [254, 259] on div "23118278 Buscar (apellido, dni, [PERSON_NAME], nro traspaso, cuit, obra social)" at bounding box center [592, 266] width 828 height 28
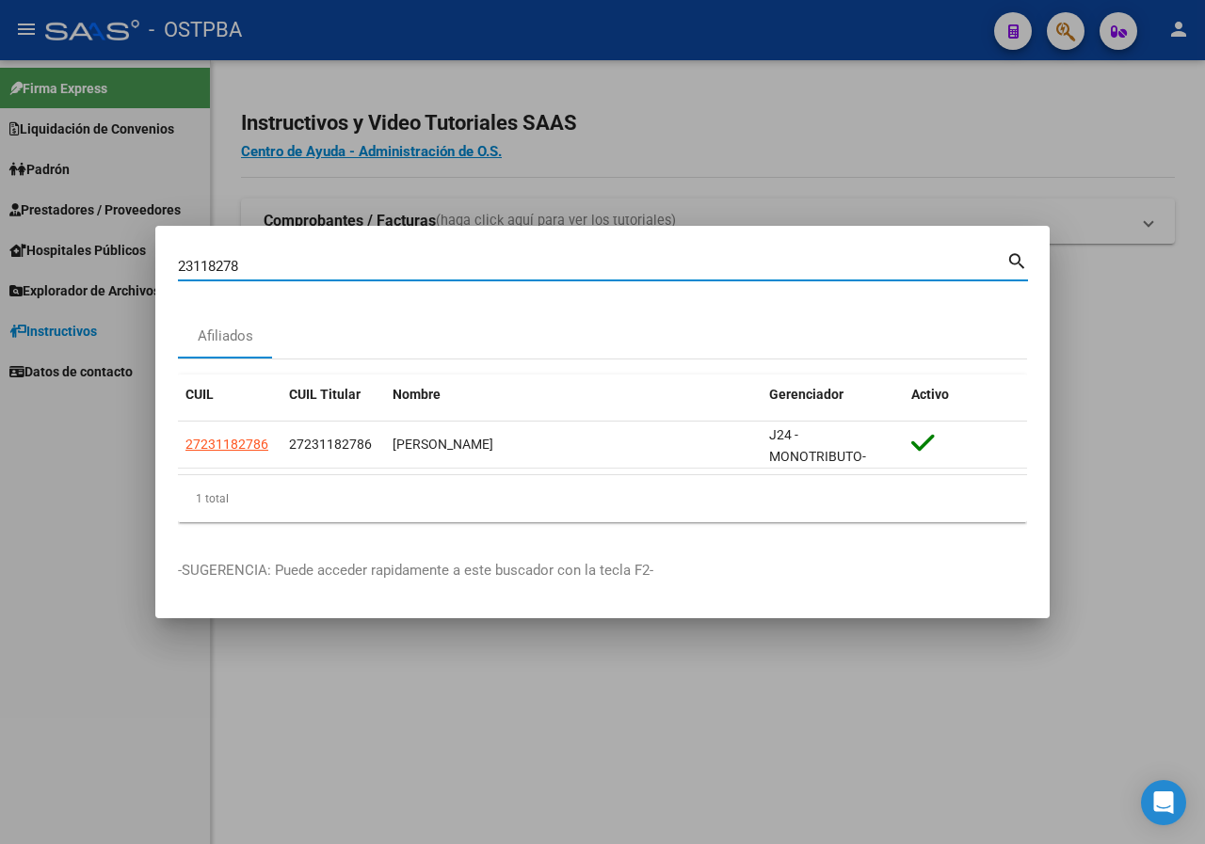
click at [254, 259] on input "23118278" at bounding box center [592, 266] width 828 height 17
paste input "35088259"
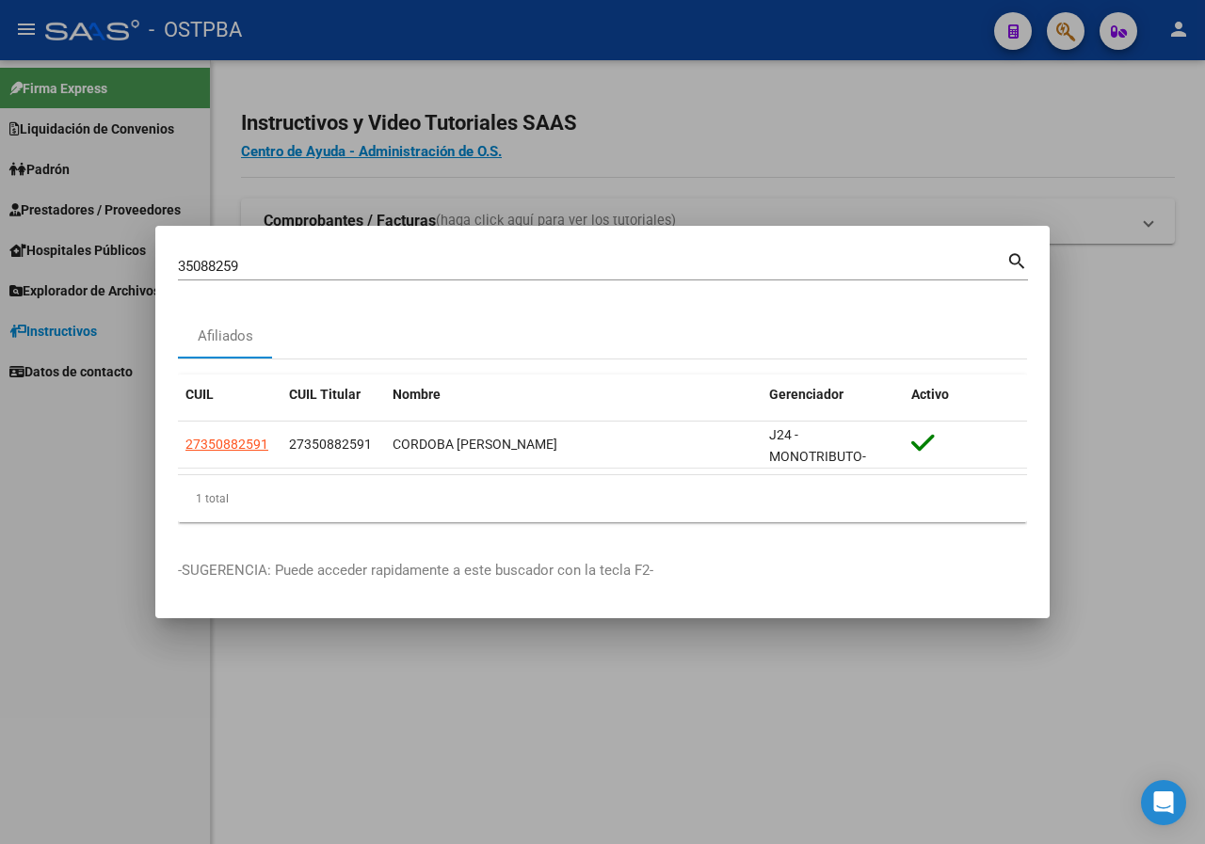
click at [283, 269] on input "35088259" at bounding box center [592, 266] width 828 height 17
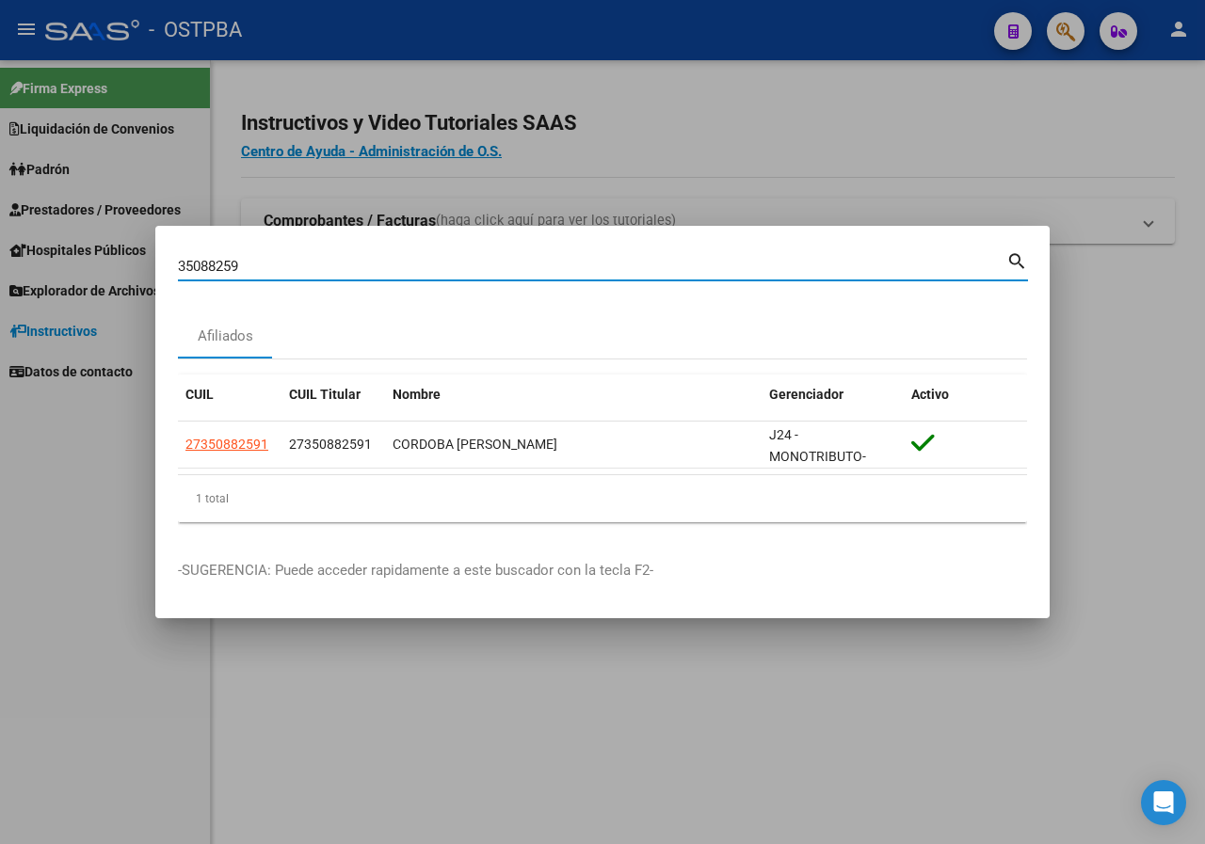
click at [283, 269] on input "35088259" at bounding box center [592, 266] width 828 height 17
paste input "16209760"
type input "16209760"
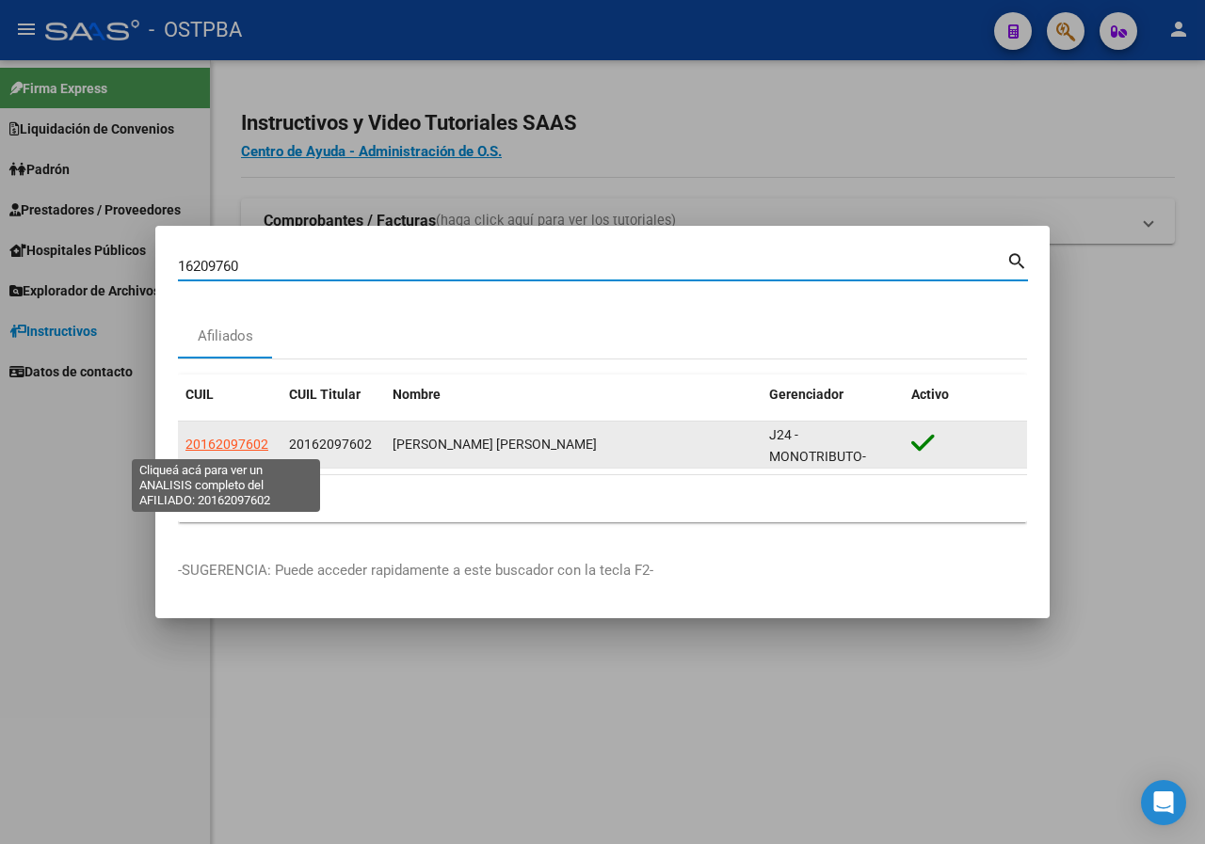
click at [244, 449] on span "20162097602" at bounding box center [226, 444] width 83 height 15
type textarea "20162097602"
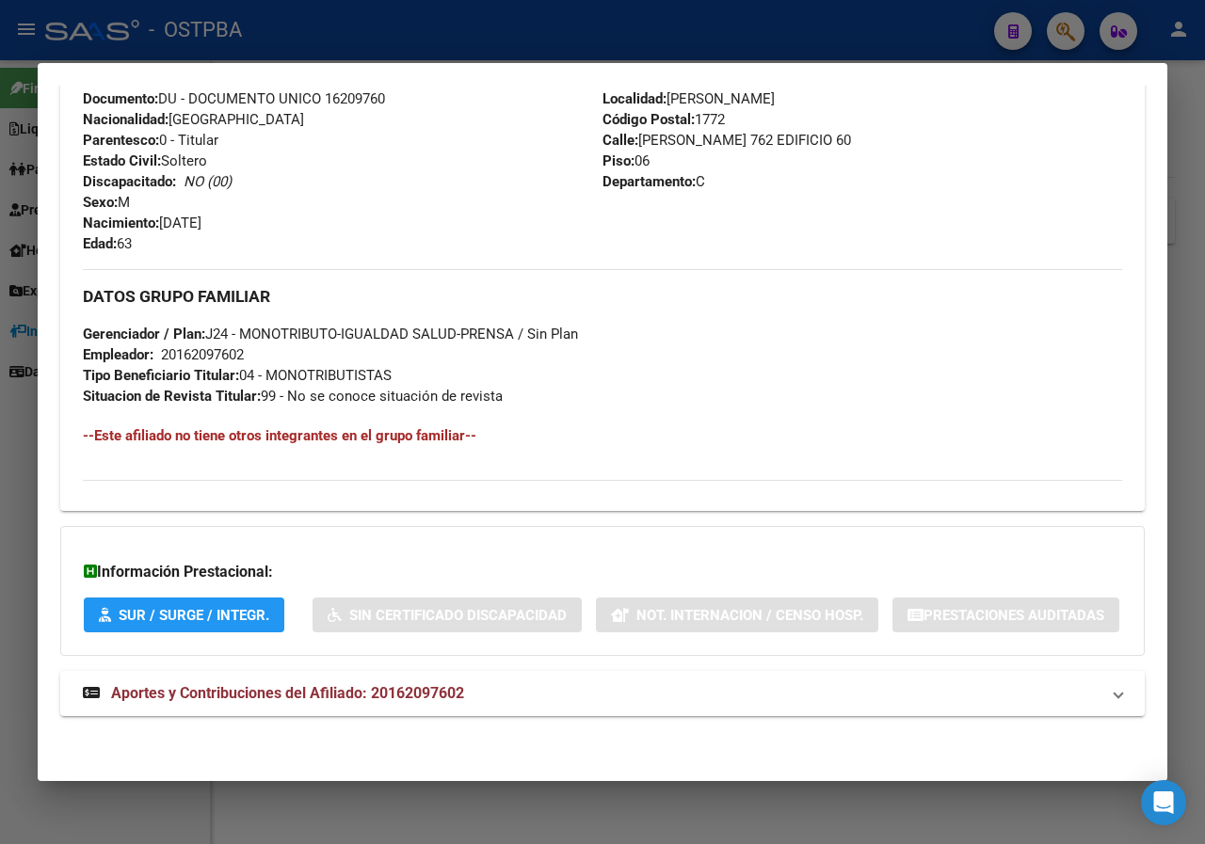
click at [23, 415] on div at bounding box center [602, 422] width 1205 height 844
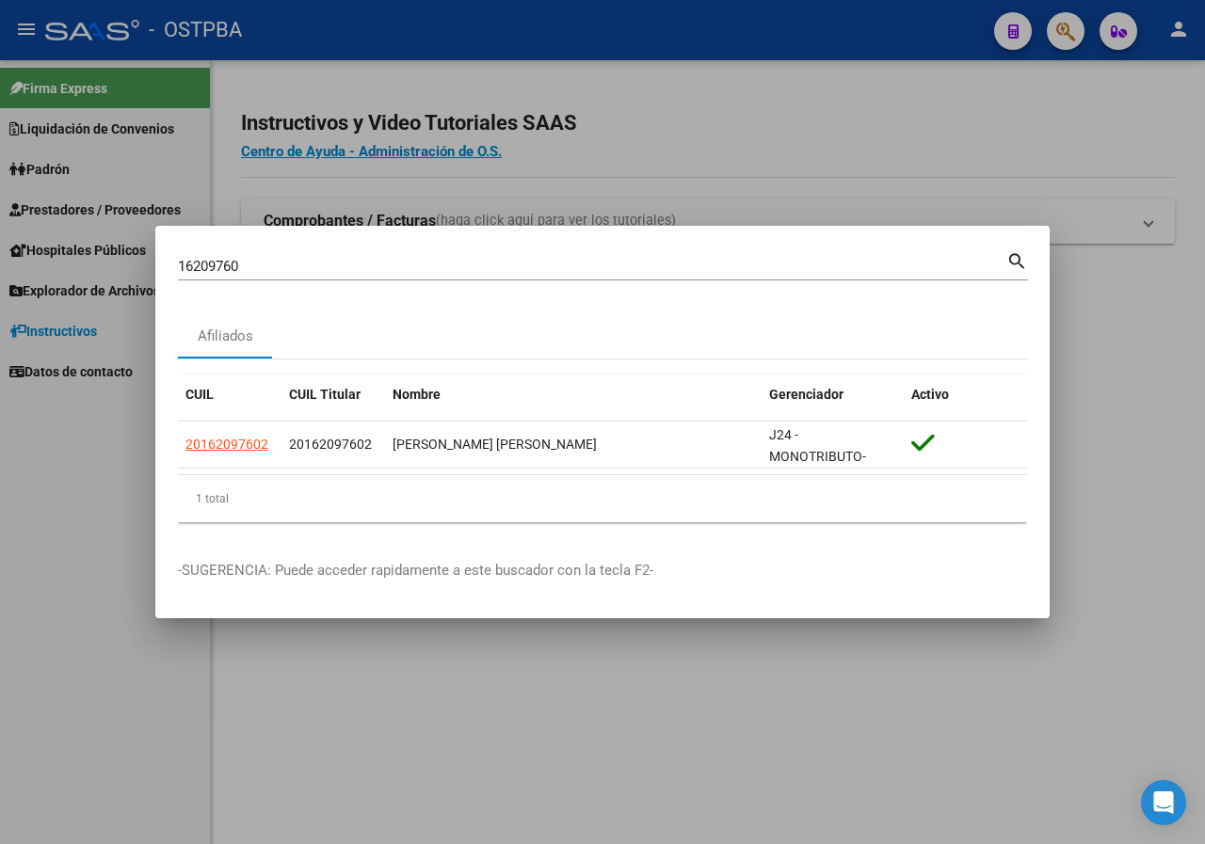
click at [512, 657] on div at bounding box center [602, 422] width 1205 height 844
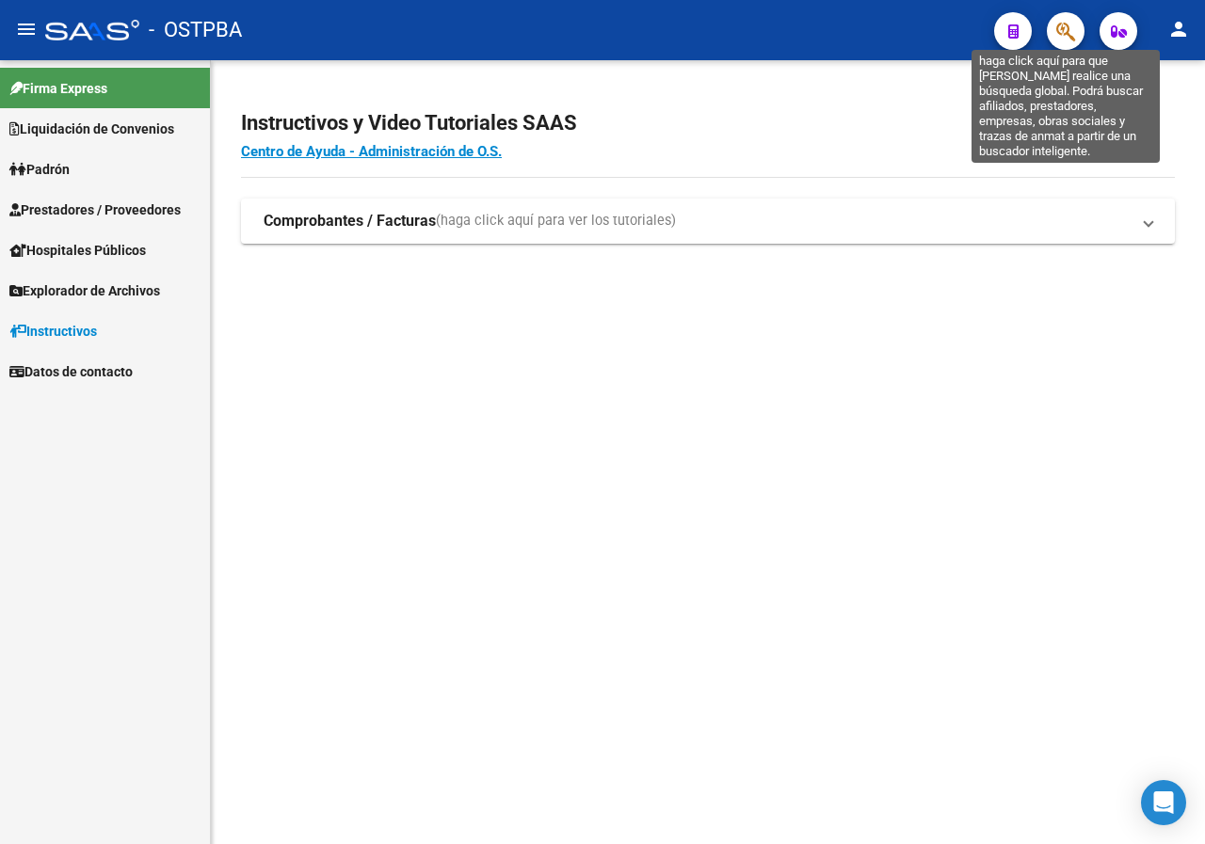
click at [1065, 31] on icon "button" at bounding box center [1065, 32] width 19 height 22
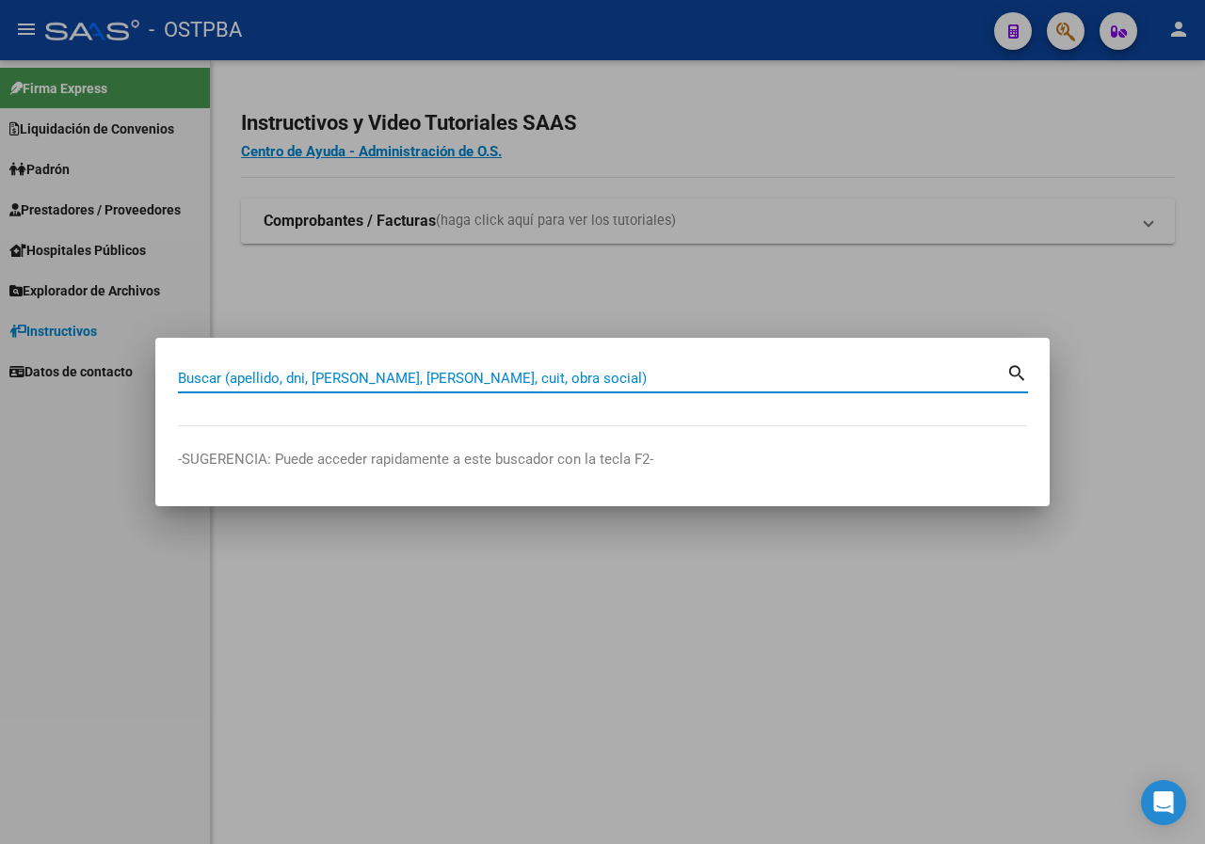
paste input "35088259"
type input "35088259"
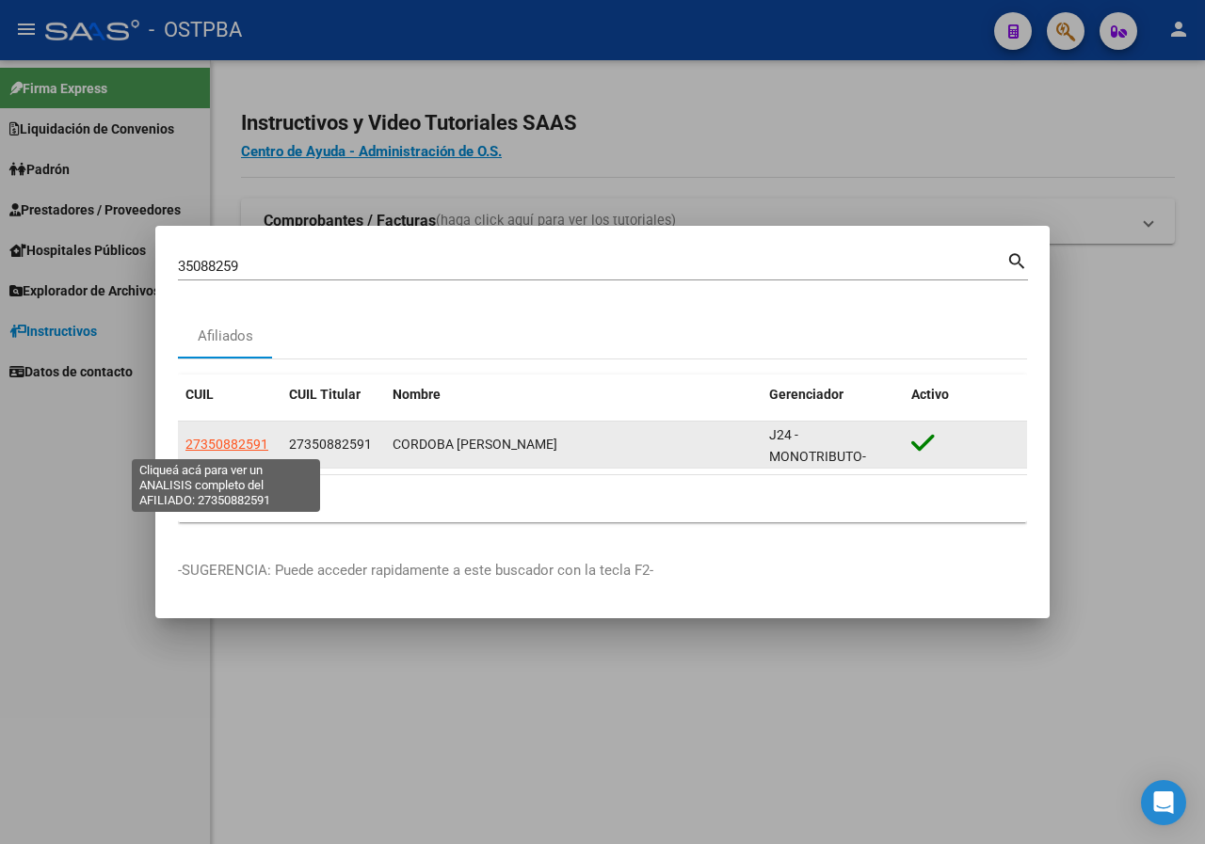
click at [252, 444] on span "27350882591" at bounding box center [226, 444] width 83 height 15
type textarea "27350882591"
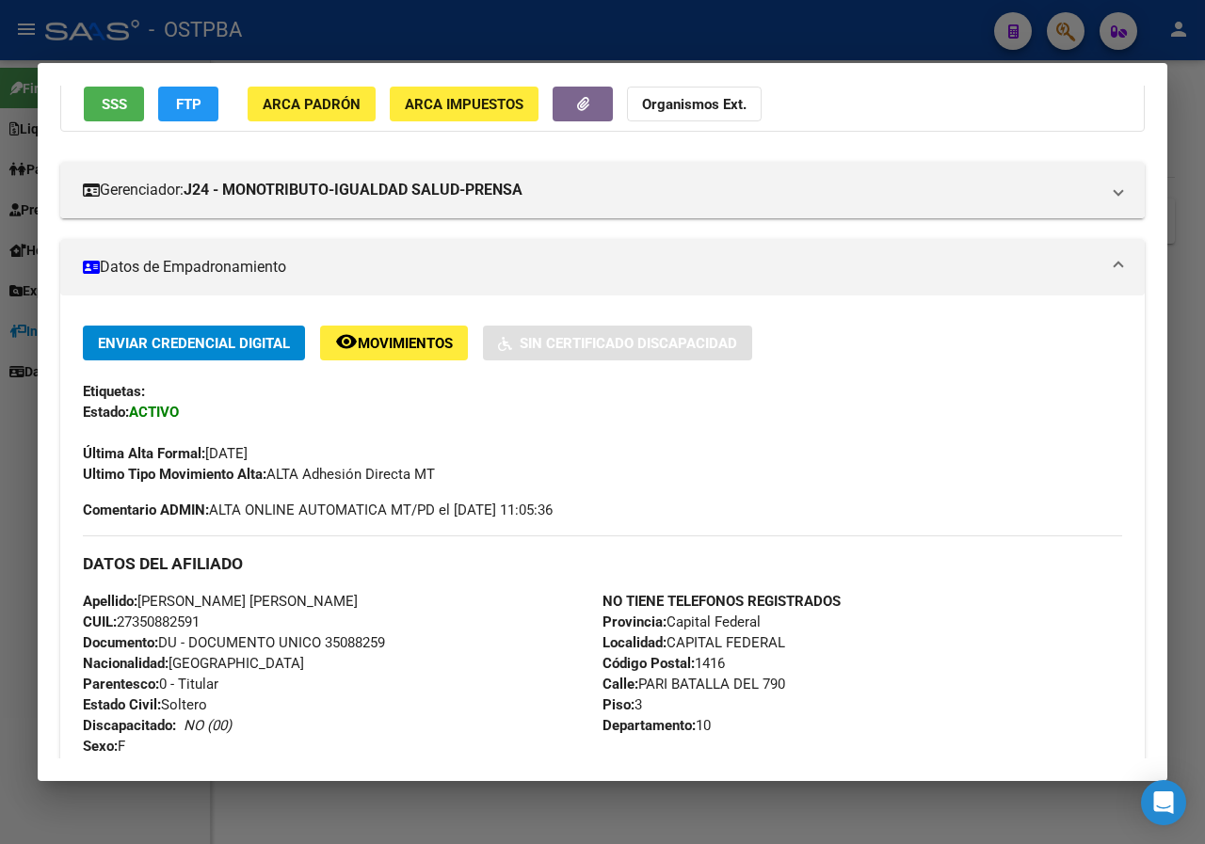
scroll to position [202, 0]
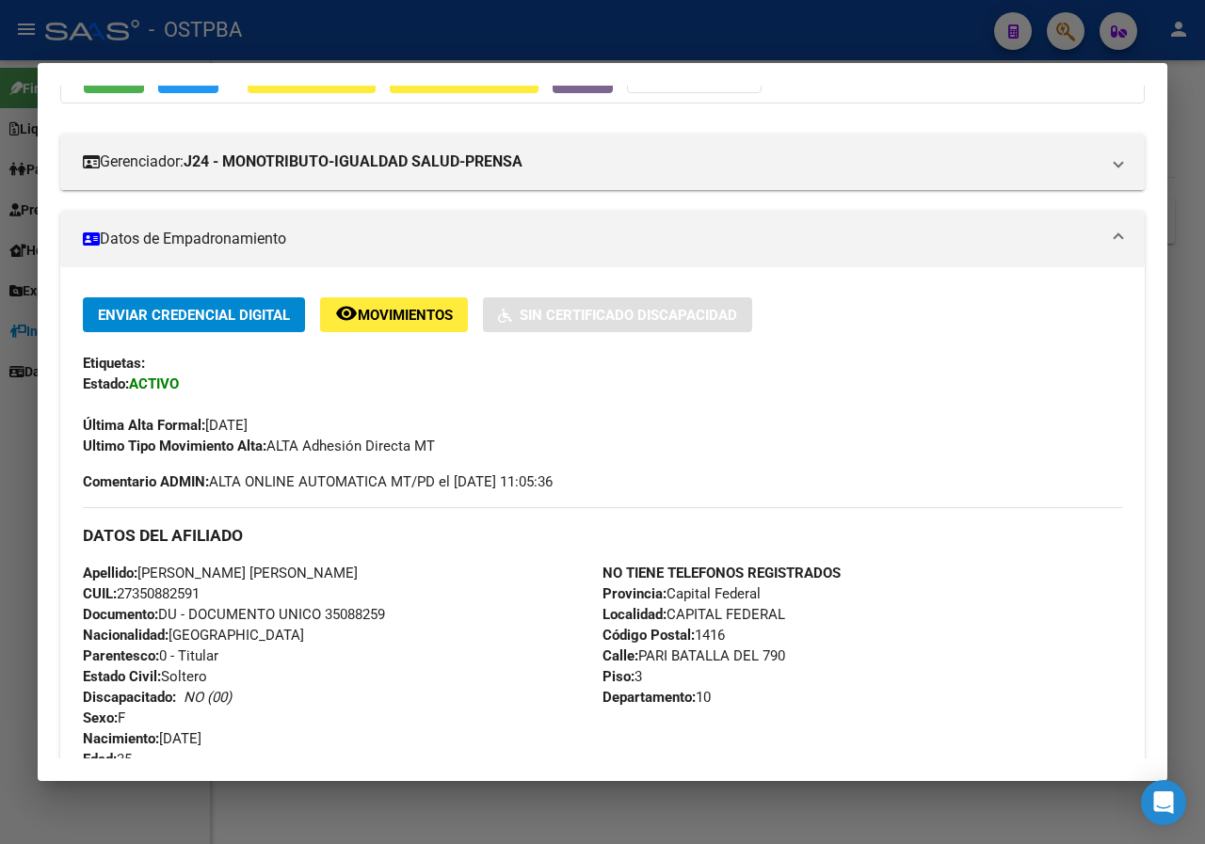
click at [20, 418] on div at bounding box center [602, 422] width 1205 height 844
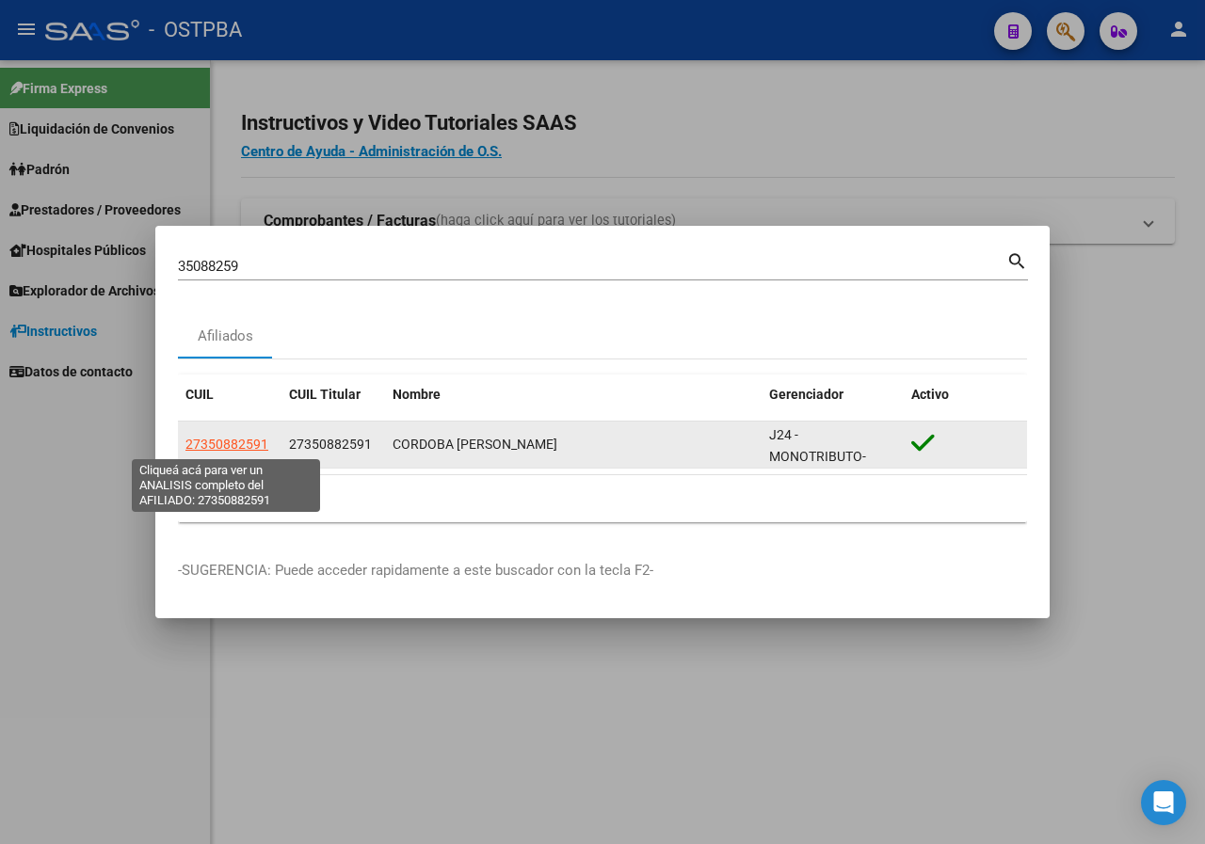
click at [227, 446] on span "27350882591" at bounding box center [226, 444] width 83 height 15
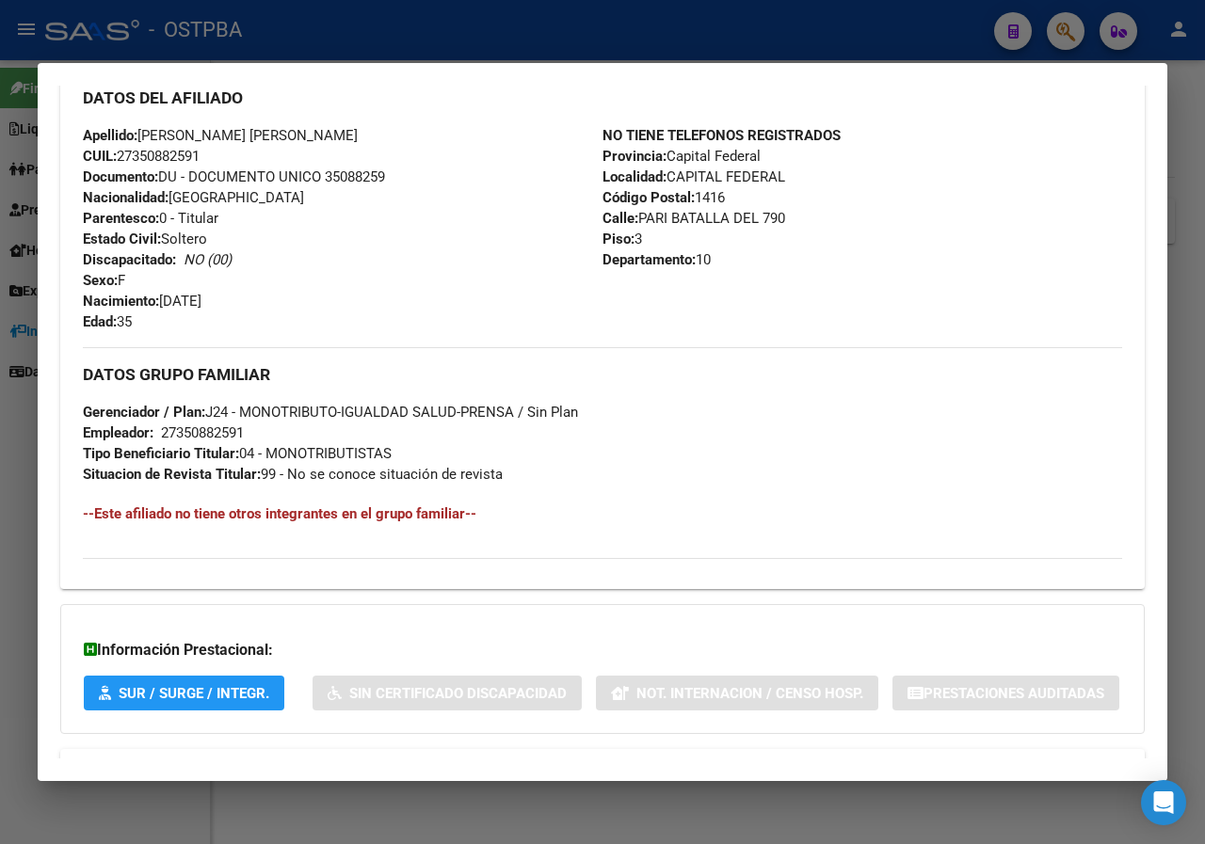
scroll to position [767, 0]
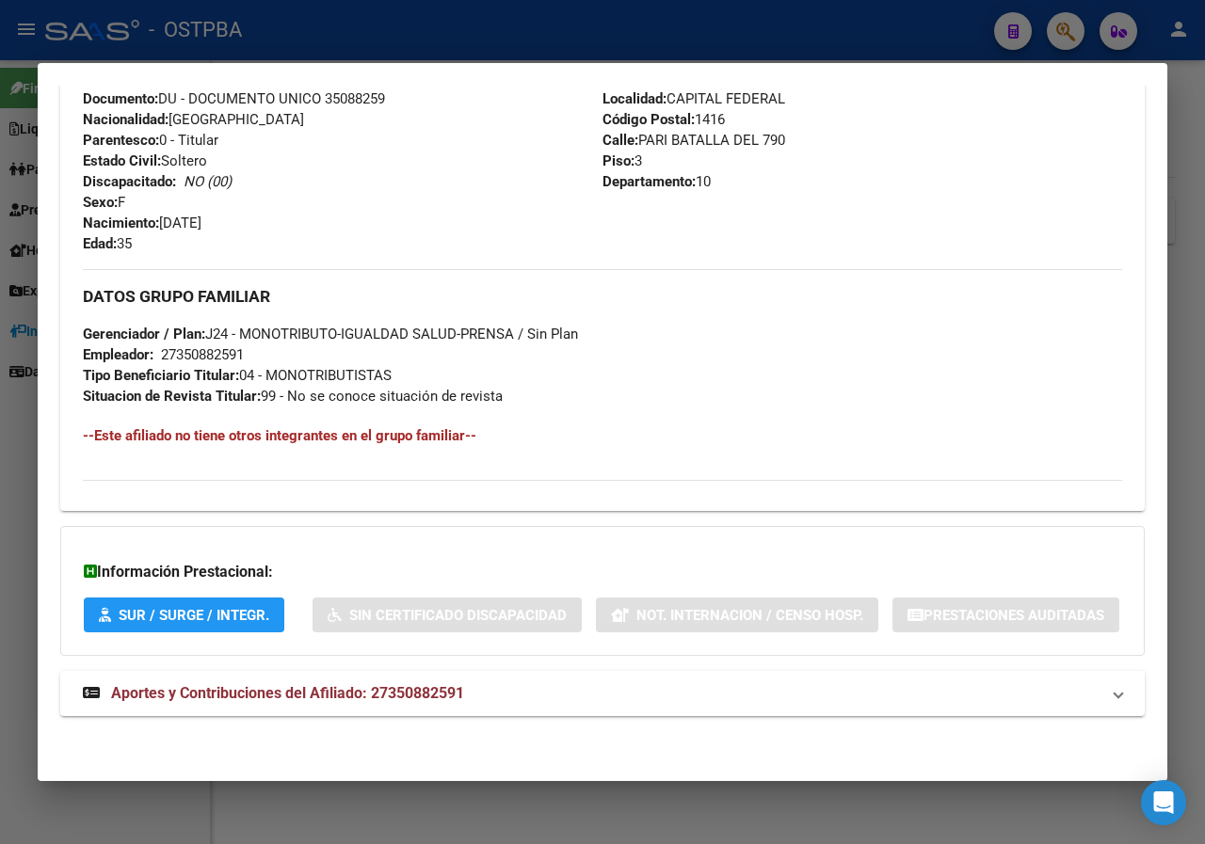
click at [0, 281] on div at bounding box center [602, 422] width 1205 height 844
